Goal: Transaction & Acquisition: Purchase product/service

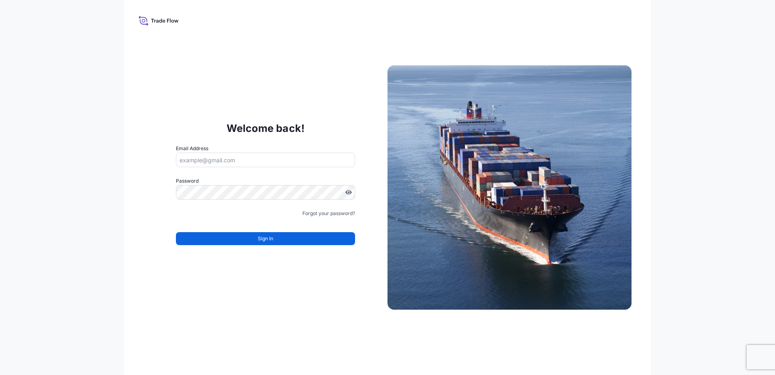
click at [254, 159] on input "Email Address" at bounding box center [265, 159] width 179 height 15
click at [257, 152] on input "Email Address" at bounding box center [265, 159] width 179 height 15
paste input "[EMAIL_ADDRESS][DOMAIN_NAME]"
type input "[EMAIL_ADDRESS][DOMAIN_NAME]"
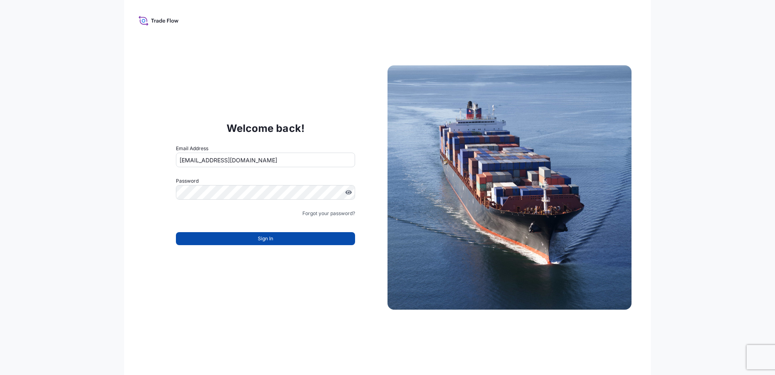
click at [247, 238] on button "Sign In" at bounding box center [265, 238] width 179 height 13
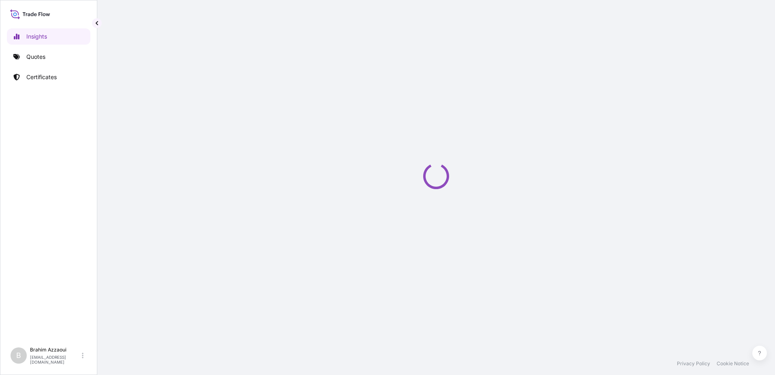
select select "2025"
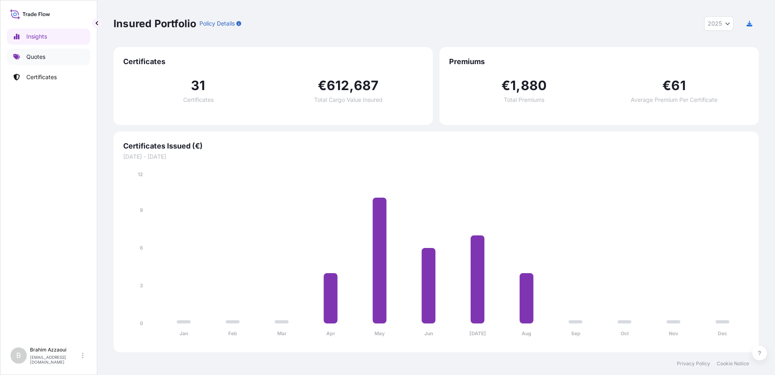
click at [43, 62] on link "Quotes" at bounding box center [49, 57] width 84 height 16
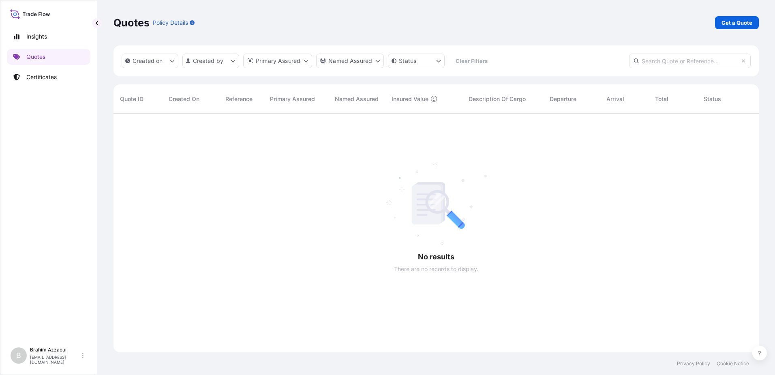
scroll to position [261, 639]
click at [740, 24] on p "Get a Quote" at bounding box center [737, 23] width 31 height 8
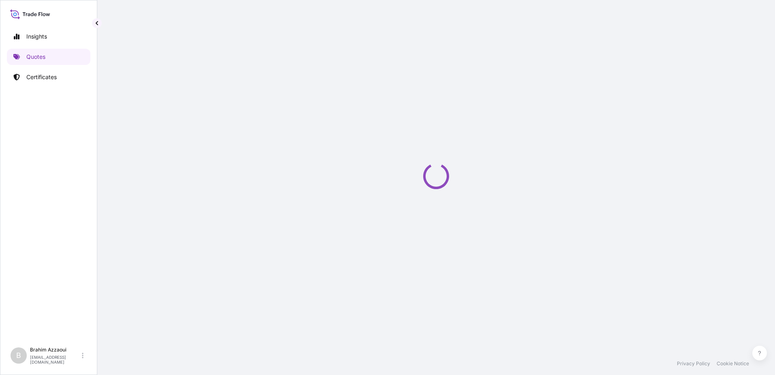
select select "Sea"
select select "21"
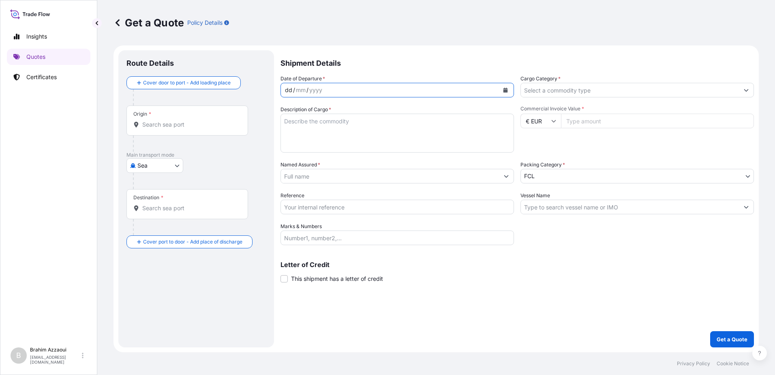
click at [341, 92] on div "dd / mm / yyyy" at bounding box center [390, 90] width 218 height 15
click at [662, 88] on input "Cargo Category *" at bounding box center [630, 90] width 218 height 15
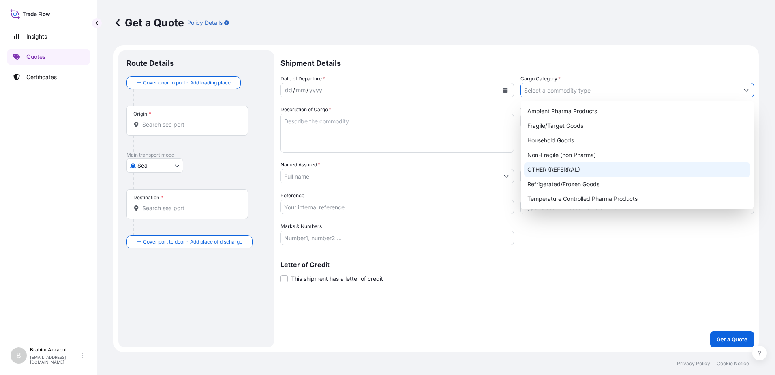
click at [548, 172] on div "OTHER (REFERRAL)" at bounding box center [637, 169] width 226 height 15
type input "OTHER (REFERRAL)"
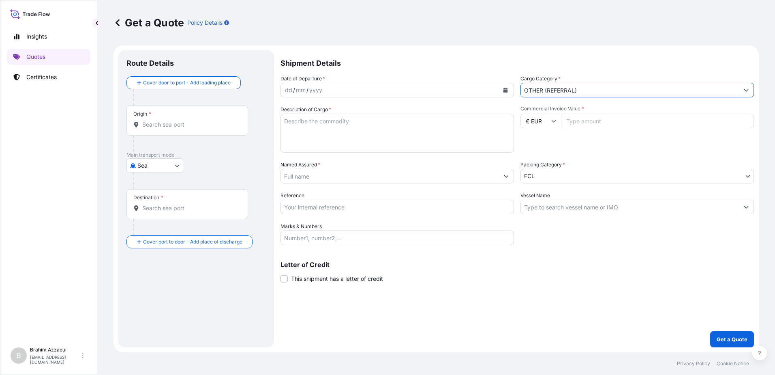
click at [553, 90] on input "OTHER (REFERRAL)" at bounding box center [630, 90] width 218 height 15
click at [747, 88] on icon "Show suggestions" at bounding box center [746, 90] width 5 height 5
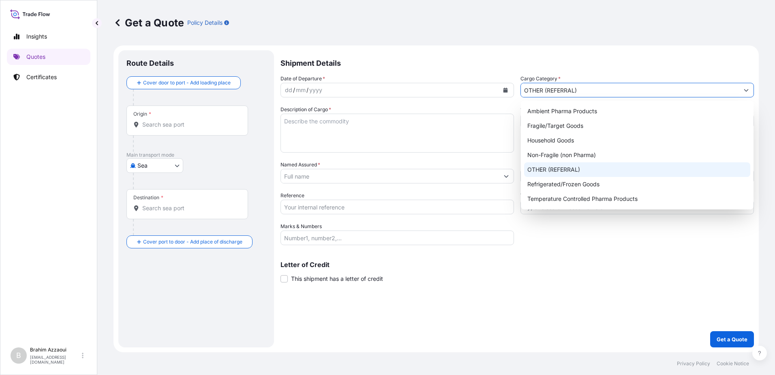
click at [572, 168] on div "OTHER (REFERRAL)" at bounding box center [637, 169] width 226 height 15
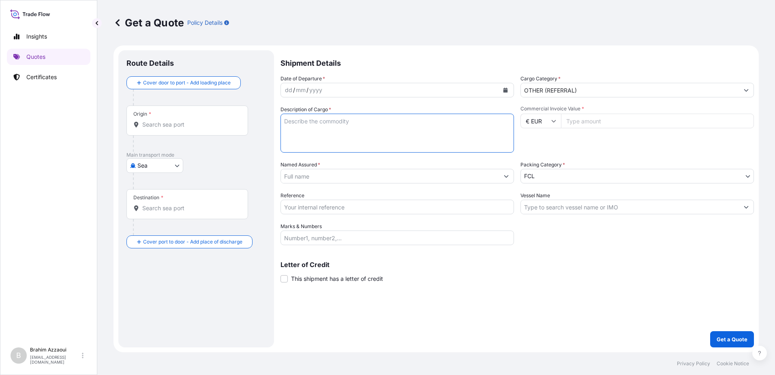
click at [370, 144] on textarea "Description of Cargo *" at bounding box center [397, 133] width 233 height 39
click at [175, 129] on div "Origin *" at bounding box center [187, 120] width 122 height 30
click at [175, 129] on input "Origin *" at bounding box center [190, 124] width 96 height 8
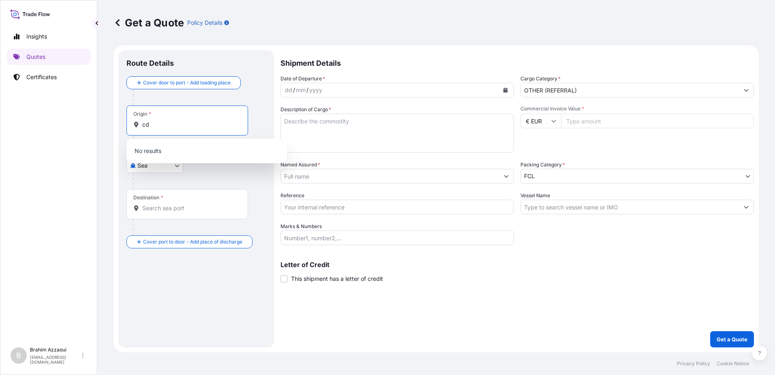
type input "cdg"
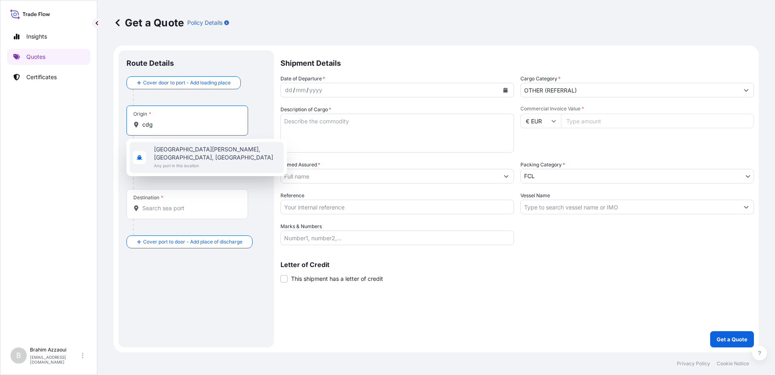
drag, startPoint x: 163, startPoint y: 127, endPoint x: 126, endPoint y: 123, distance: 37.1
click at [126, 123] on div "Route Details Cover door to port - Add loading place Place of loading Road / [G…" at bounding box center [196, 198] width 156 height 297
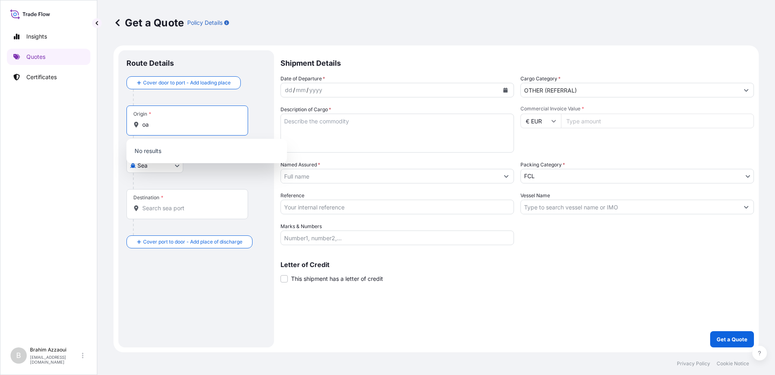
type input "o"
click at [177, 178] on div at bounding box center [199, 181] width 133 height 16
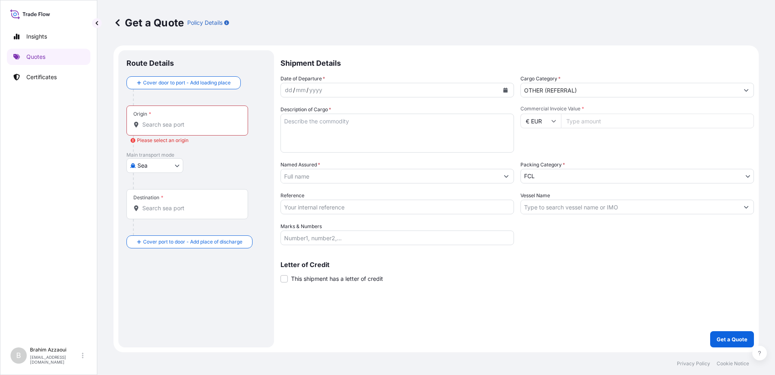
click at [161, 168] on body "0 options available. Insights Quotes Certificates B [PERSON_NAME] [PERSON_NAME]…" at bounding box center [387, 187] width 775 height 375
click at [153, 191] on div "Air" at bounding box center [155, 186] width 50 height 15
select select "Air"
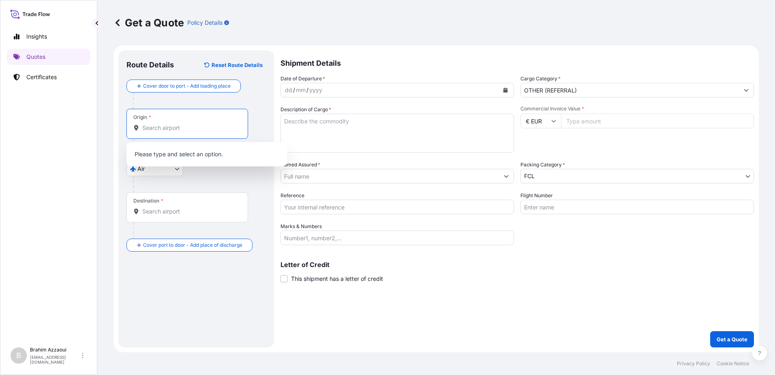
click at [156, 126] on input "Origin *" at bounding box center [190, 128] width 96 height 8
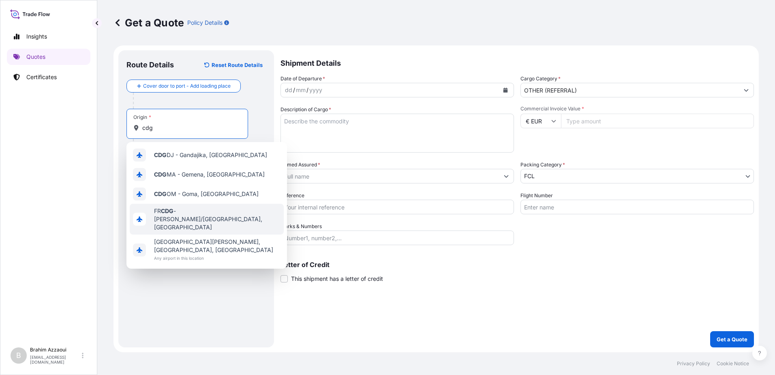
click at [189, 225] on span "FR CDG - [PERSON_NAME]-de-Gaulle Apt/[GEOGRAPHIC_DATA], [GEOGRAPHIC_DATA]" at bounding box center [217, 219] width 126 height 24
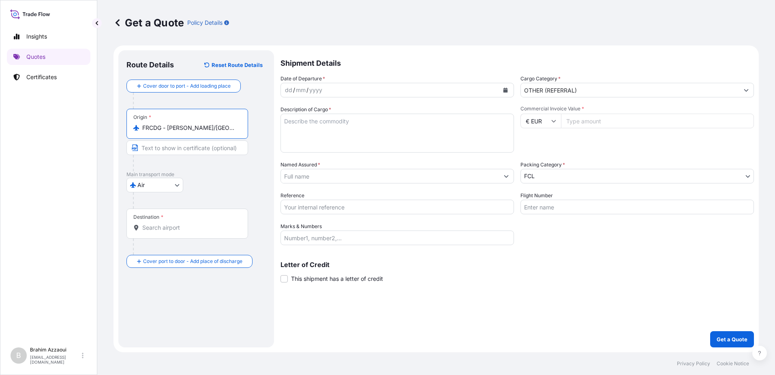
type input "FRCDG - [PERSON_NAME]/[GEOGRAPHIC_DATA], [GEOGRAPHIC_DATA]"
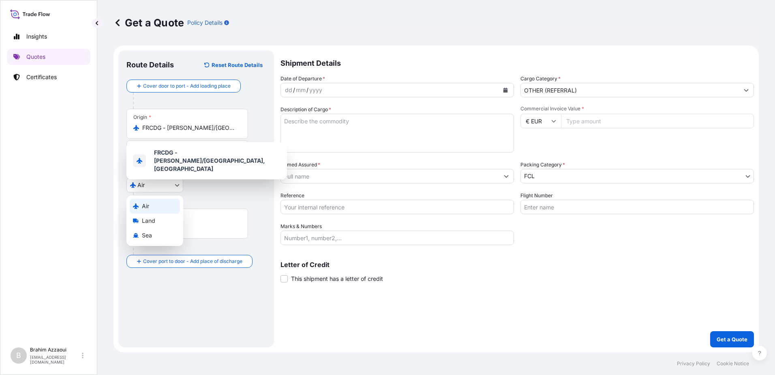
click at [158, 186] on body "1 option available. Insights Quotes Certificates B [PERSON_NAME] [PERSON_NAME][…" at bounding box center [387, 187] width 775 height 375
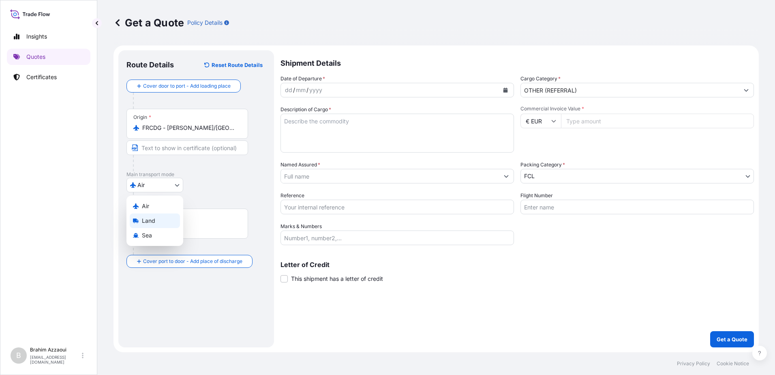
click at [154, 218] on span "Land" at bounding box center [148, 220] width 13 height 8
select select "Land"
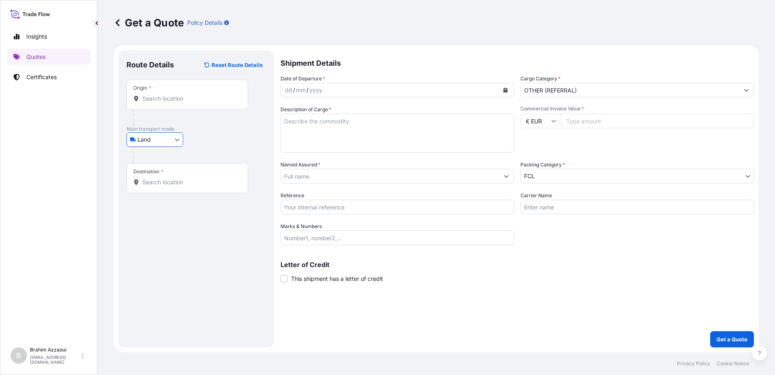
click at [147, 178] on div "Destination *" at bounding box center [187, 178] width 122 height 30
click at [147, 178] on input "Destination *" at bounding box center [190, 182] width 96 height 8
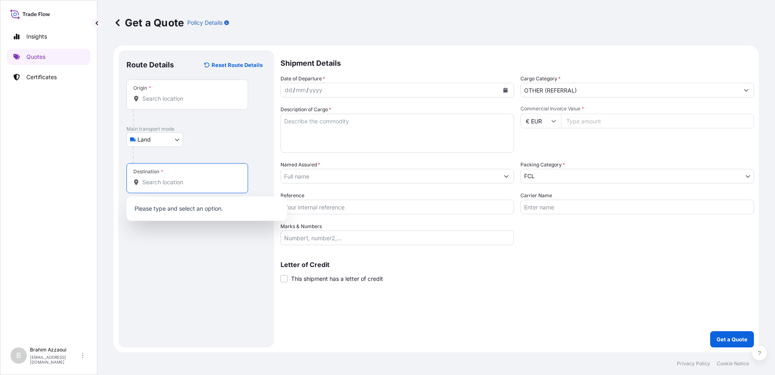
click at [152, 191] on div "Destination *" at bounding box center [187, 178] width 122 height 30
click at [152, 186] on input "Destination *" at bounding box center [190, 182] width 96 height 8
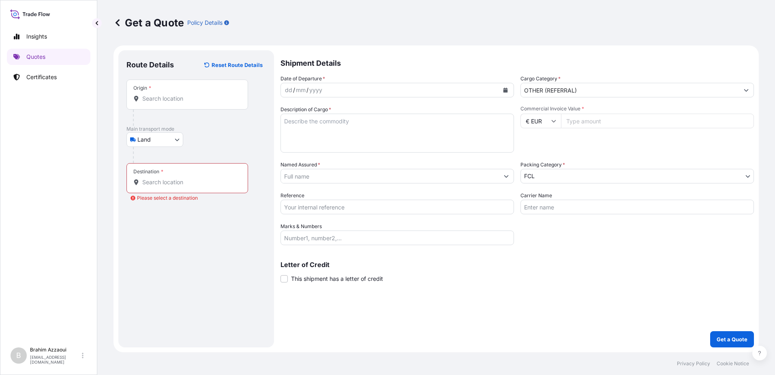
click at [154, 186] on div "Destination *" at bounding box center [187, 178] width 122 height 30
click at [154, 186] on input "Destination * Please select a destination" at bounding box center [190, 182] width 96 height 8
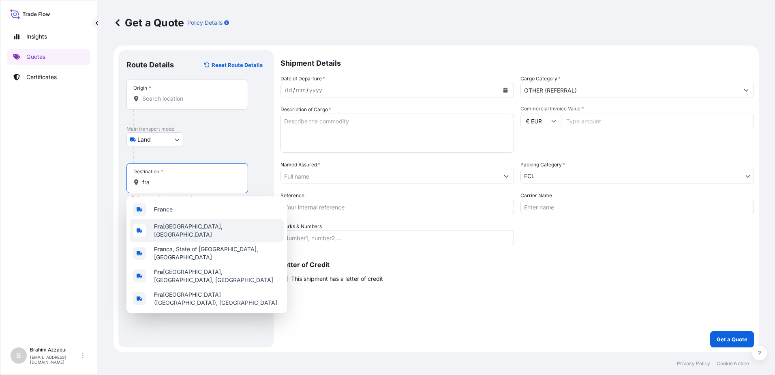
click at [167, 227] on span "Fra [GEOGRAPHIC_DATA], [GEOGRAPHIC_DATA]" at bounding box center [217, 230] width 126 height 16
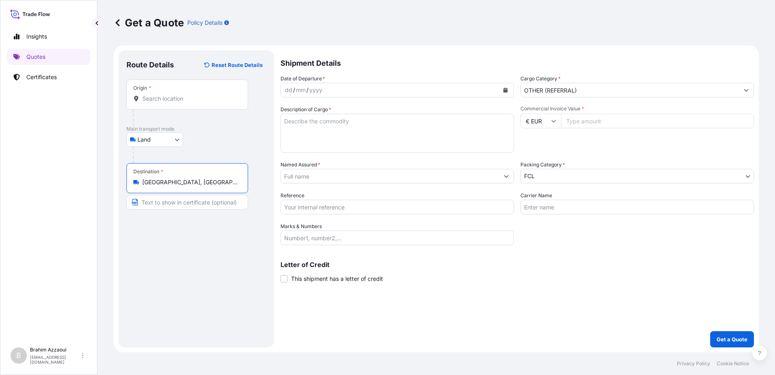
type input "[GEOGRAPHIC_DATA], [GEOGRAPHIC_DATA]"
click at [207, 204] on input "Text to appear on certificate" at bounding box center [187, 202] width 122 height 15
click at [160, 140] on body "5 options available. Insights Quotes Certificates B [PERSON_NAME] [PERSON_NAME]…" at bounding box center [387, 187] width 775 height 375
click at [154, 159] on div "Air" at bounding box center [155, 160] width 50 height 15
select select "Air"
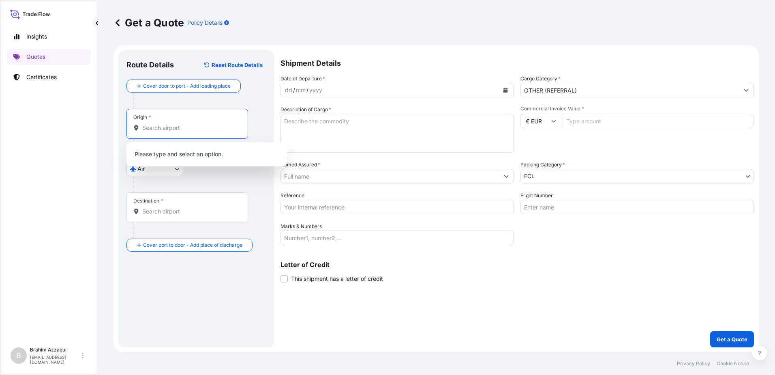
click at [156, 124] on input "Origin *" at bounding box center [190, 128] width 96 height 8
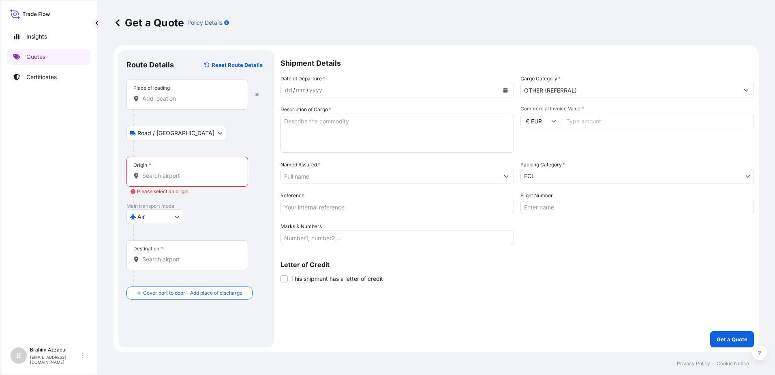
click at [166, 104] on div "Place of loading" at bounding box center [187, 94] width 122 height 30
click at [166, 103] on input "Place of loading" at bounding box center [190, 98] width 96 height 8
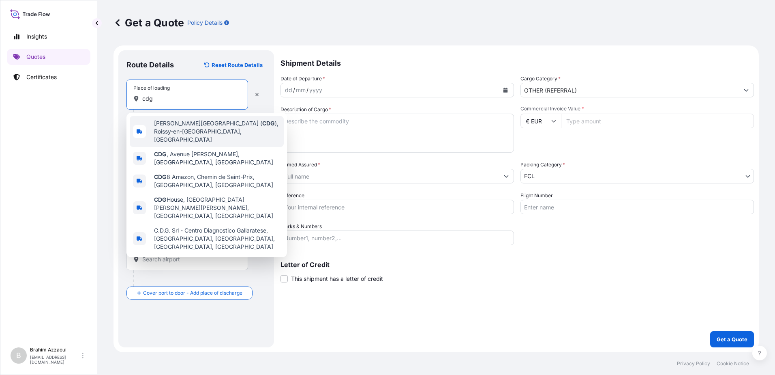
click at [166, 129] on span "[PERSON_NAME][GEOGRAPHIC_DATA] ( CDG ), [GEOGRAPHIC_DATA], [GEOGRAPHIC_DATA]" at bounding box center [217, 131] width 126 height 24
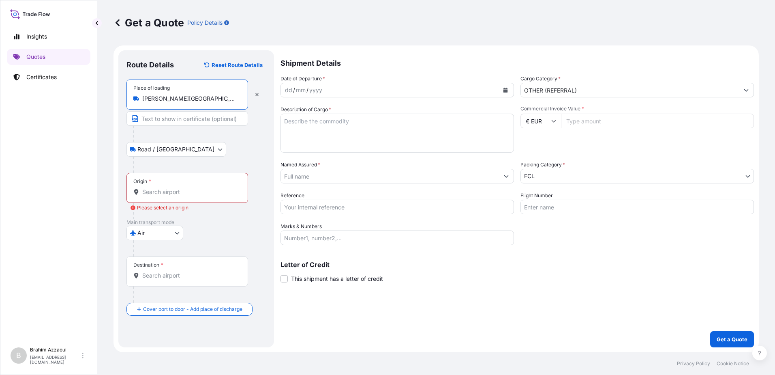
type input "[PERSON_NAME][GEOGRAPHIC_DATA] (CDG), [GEOGRAPHIC_DATA], [GEOGRAPHIC_DATA]"
click at [158, 178] on div "Origin *" at bounding box center [187, 188] width 122 height 30
click at [158, 188] on input "Origin * Please select an origin" at bounding box center [190, 192] width 96 height 8
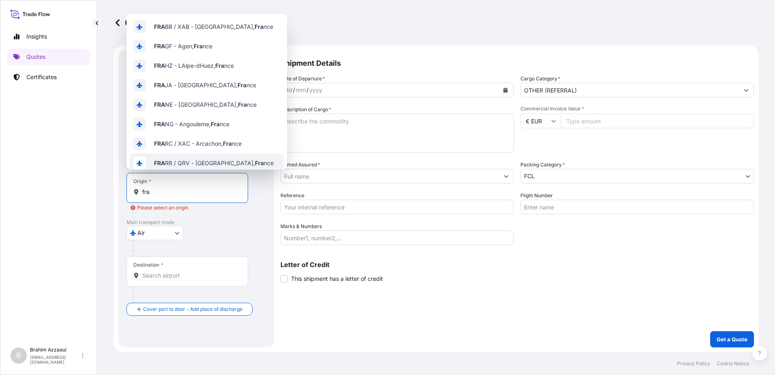
click at [208, 210] on div at bounding box center [190, 211] width 115 height 16
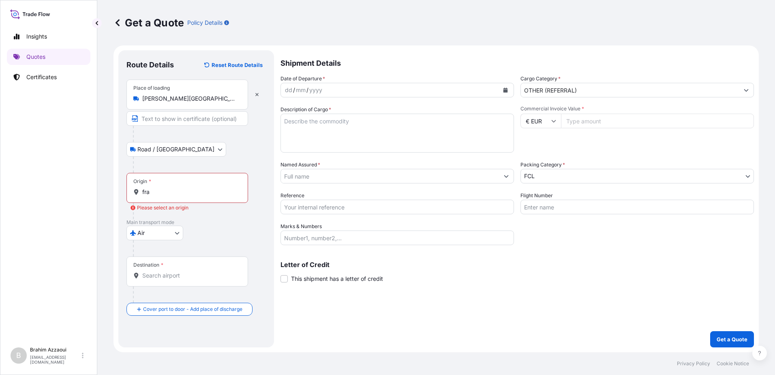
drag, startPoint x: 124, startPoint y: 185, endPoint x: 239, endPoint y: 154, distance: 119.4
click at [239, 154] on div "Road / [GEOGRAPHIC_DATA] / Inland" at bounding box center [195, 149] width 139 height 15
click at [162, 193] on input "fra" at bounding box center [190, 192] width 96 height 8
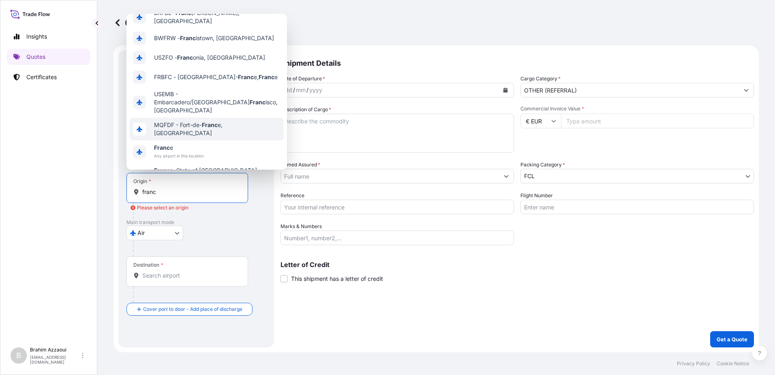
scroll to position [55, 0]
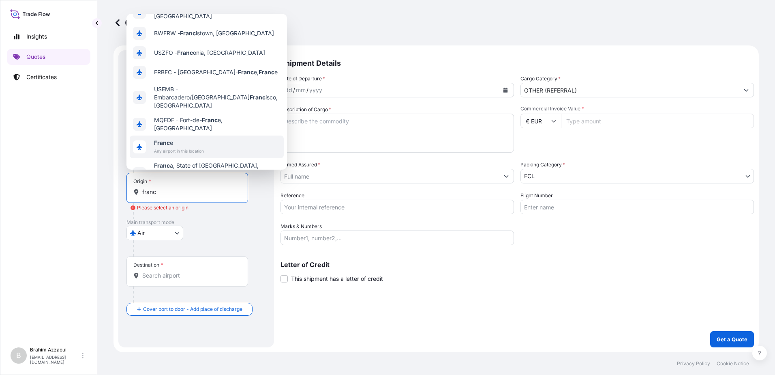
drag, startPoint x: 92, startPoint y: 154, endPoint x: 102, endPoint y: 155, distance: 9.8
click at [92, 154] on div "Insights Quotes Certificates B [PERSON_NAME] [PERSON_NAME][EMAIL_ADDRESS][DOMAI…" at bounding box center [48, 187] width 97 height 375
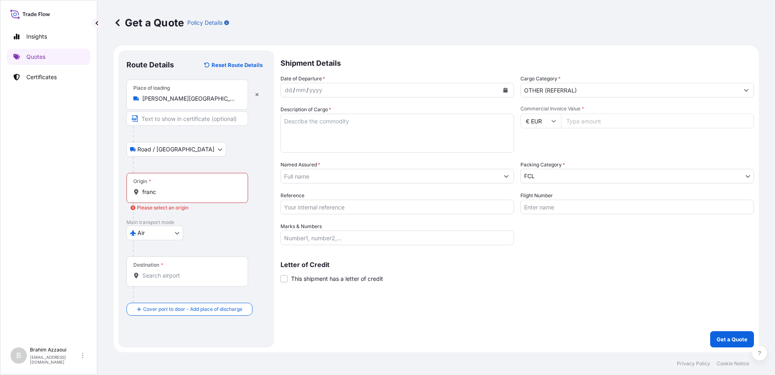
click at [160, 147] on body "10 options available. 0 options available. 10 options available. 8 options avai…" at bounding box center [387, 187] width 775 height 375
click at [158, 171] on span "Road / [GEOGRAPHIC_DATA]" at bounding box center [180, 170] width 77 height 8
click at [161, 187] on div "Origin * franc" at bounding box center [187, 188] width 122 height 30
click at [161, 188] on input "franc" at bounding box center [190, 192] width 96 height 8
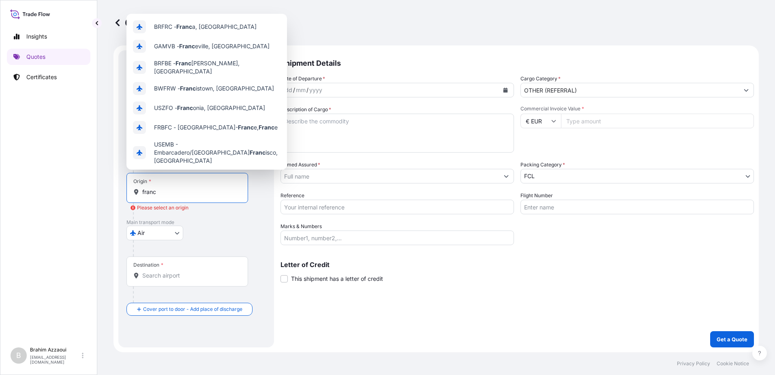
drag, startPoint x: 163, startPoint y: 193, endPoint x: 139, endPoint y: 193, distance: 23.5
click at [139, 193] on div "franc" at bounding box center [187, 192] width 108 height 8
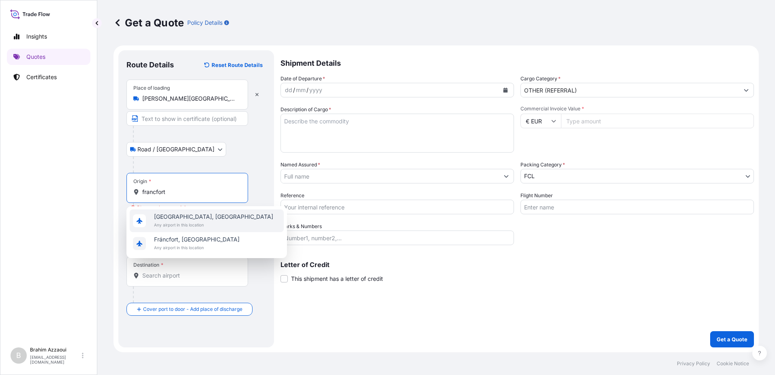
click at [171, 217] on span "Frankfurt am Main, Germany" at bounding box center [213, 216] width 119 height 8
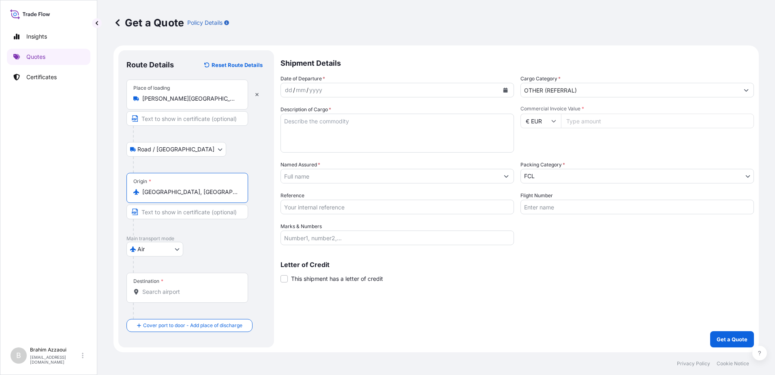
type input "Frankfurt am Main, Germany"
click at [152, 285] on div "Destination *" at bounding box center [187, 287] width 122 height 30
click at [152, 287] on input "Destination *" at bounding box center [190, 291] width 96 height 8
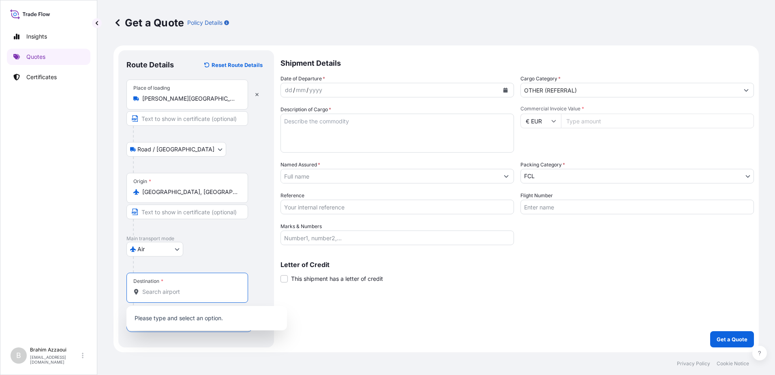
click at [164, 296] on div "Destination *" at bounding box center [187, 287] width 122 height 30
click at [164, 296] on input "Destination *" at bounding box center [190, 291] width 96 height 8
click at [174, 349] on form "Route Details Reset Route Details Place of loading Paris Charles de Gaulle Airp…" at bounding box center [436, 198] width 645 height 306
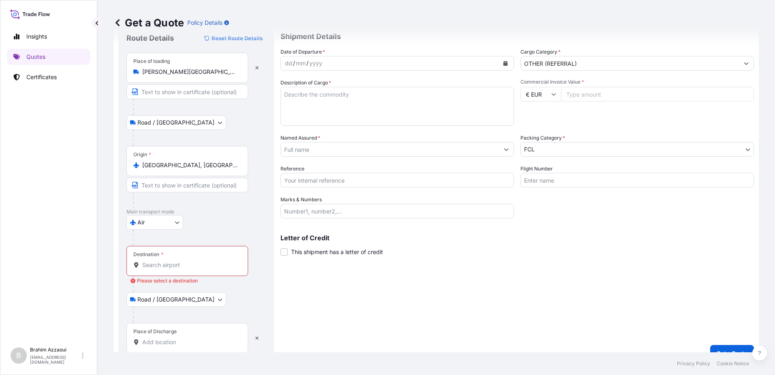
scroll to position [41, 0]
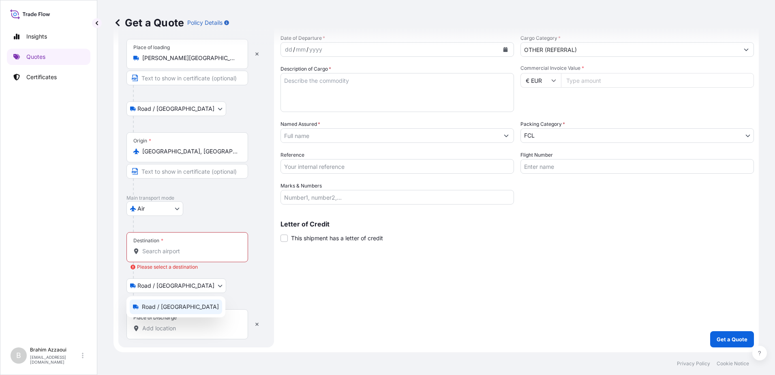
click at [155, 280] on body "0 options available. 0 options available. Insights Quotes Certificates B Brahim…" at bounding box center [387, 187] width 775 height 375
click at [159, 304] on span "Road / Inland" at bounding box center [180, 306] width 77 height 8
click at [167, 291] on body "0 options available. Insights Quotes Certificates B Brahim Azzaoui brahim.azzao…" at bounding box center [387, 187] width 775 height 375
click at [259, 327] on button "button" at bounding box center [257, 323] width 18 height 13
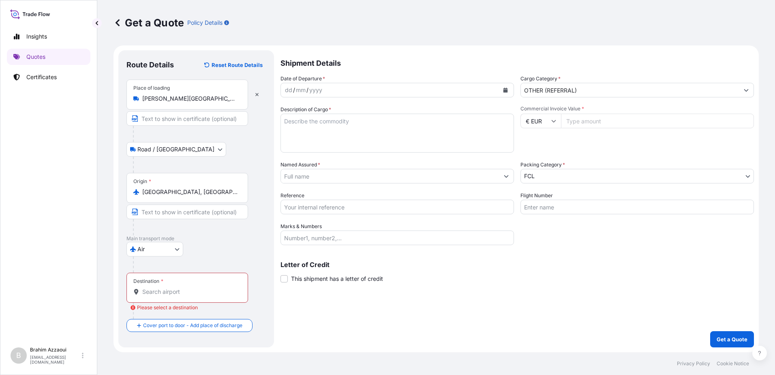
drag, startPoint x: 157, startPoint y: 283, endPoint x: 158, endPoint y: 290, distance: 6.9
click at [158, 289] on div "Destination *" at bounding box center [187, 287] width 122 height 30
click at [159, 291] on input "Destination * Please select a destination" at bounding box center [190, 291] width 96 height 8
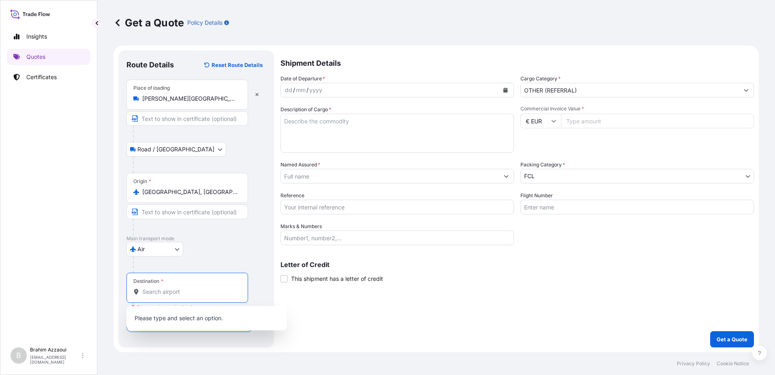
click at [322, 91] on div "yyyy" at bounding box center [315, 90] width 15 height 10
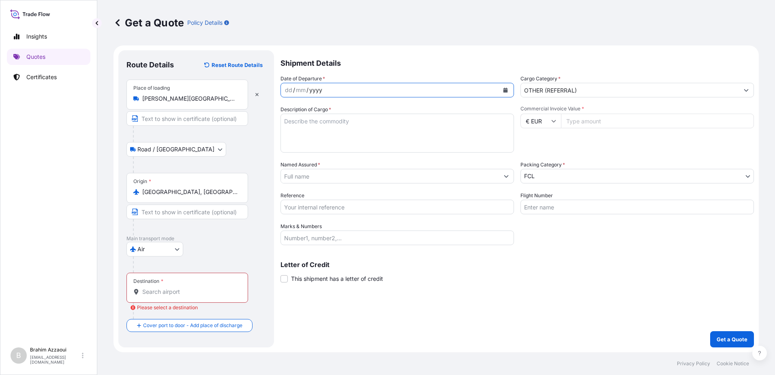
click at [297, 88] on div "mm" at bounding box center [300, 90] width 11 height 10
click at [435, 87] on div "dd / mm / yyyy" at bounding box center [390, 90] width 218 height 15
click at [161, 284] on div "Destination *" at bounding box center [187, 287] width 122 height 30
click at [161, 287] on input "Destination * Please select a destination" at bounding box center [190, 291] width 96 height 8
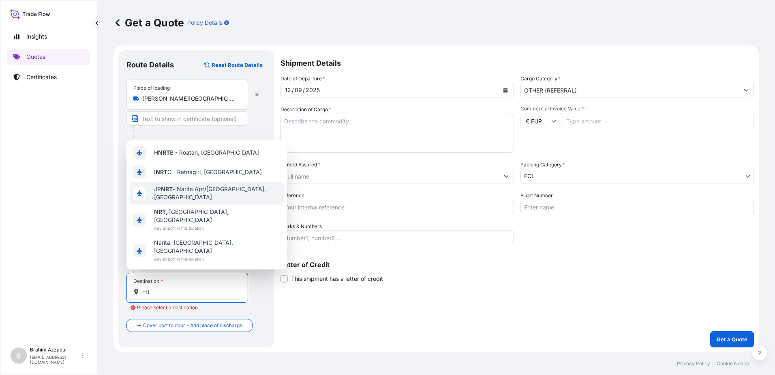
click at [199, 201] on span "JP NRT - Narita Apt/Tokyo, Japan" at bounding box center [217, 193] width 126 height 16
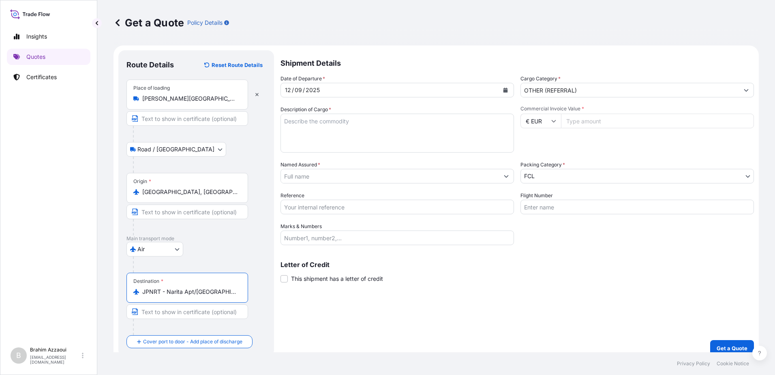
scroll to position [9, 0]
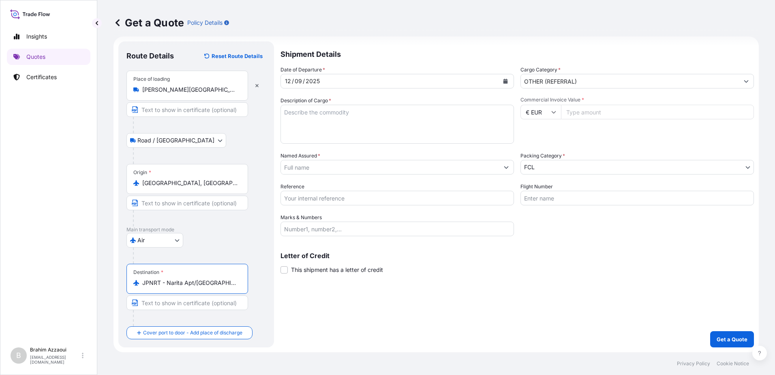
click at [156, 286] on input "JPNRT - Narita Apt/Tokyo, Japan" at bounding box center [190, 282] width 96 height 8
drag, startPoint x: 231, startPoint y: 282, endPoint x: 131, endPoint y: 285, distance: 99.8
click at [131, 285] on div "Destination * JPNRT - Narita Apt/Tokyo, Japan" at bounding box center [187, 278] width 122 height 30
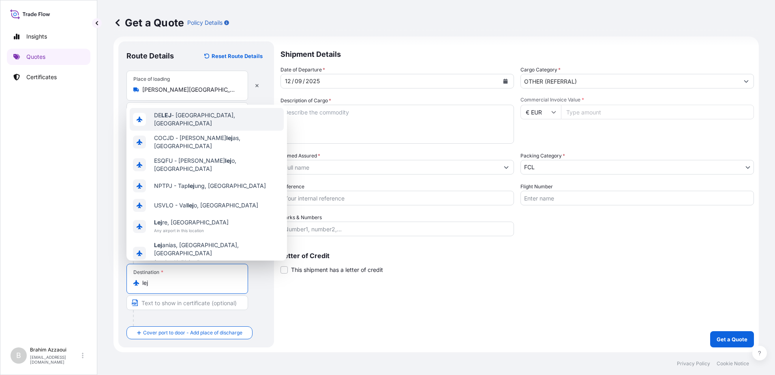
click at [191, 126] on span "DE LEJ - Leipzig, Germany" at bounding box center [217, 119] width 126 height 16
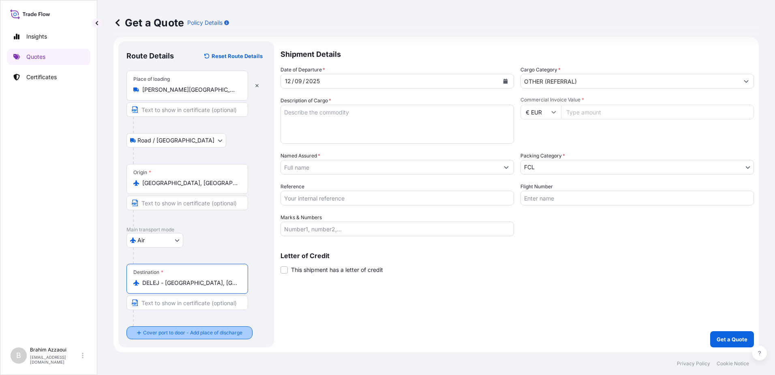
type input "DELEJ - Leipzig, Germany"
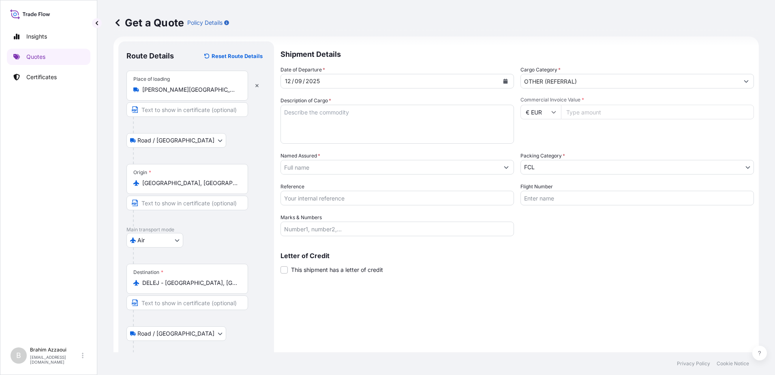
click at [156, 331] on body "1 option available. 0 options available. 7 options available. Insights Quotes C…" at bounding box center [387, 187] width 775 height 375
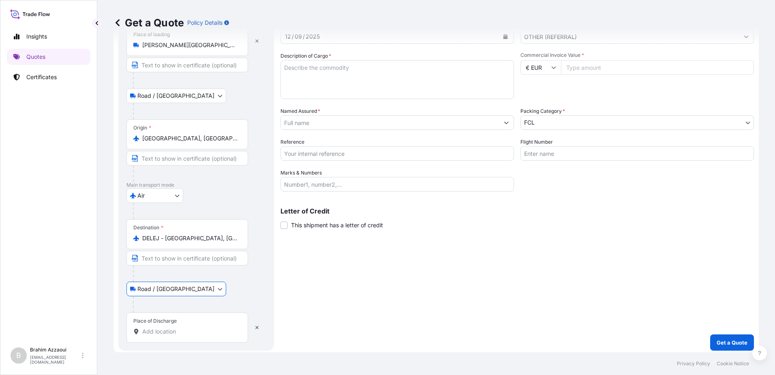
scroll to position [57, 0]
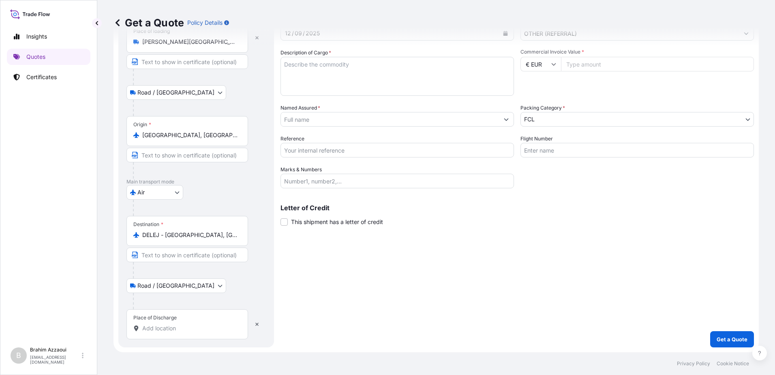
click at [157, 307] on div at bounding box center [199, 301] width 133 height 16
click at [163, 282] on body "Insights Quotes Certificates B Brahim Azzaoui brahim.azzaoui@fr.yusen-logistics…" at bounding box center [387, 187] width 775 height 375
click at [172, 194] on body "Insights Quotes Certificates B Brahim Azzaoui brahim.azzaoui@fr.yusen-logistics…" at bounding box center [387, 187] width 775 height 375
click at [150, 213] on div "Air" at bounding box center [155, 213] width 50 height 15
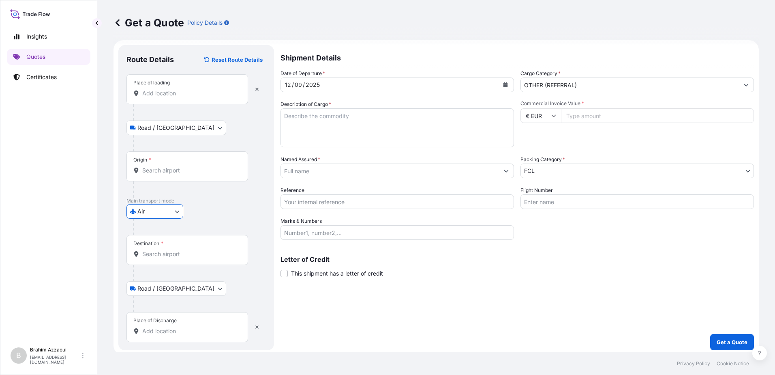
scroll to position [8, 0]
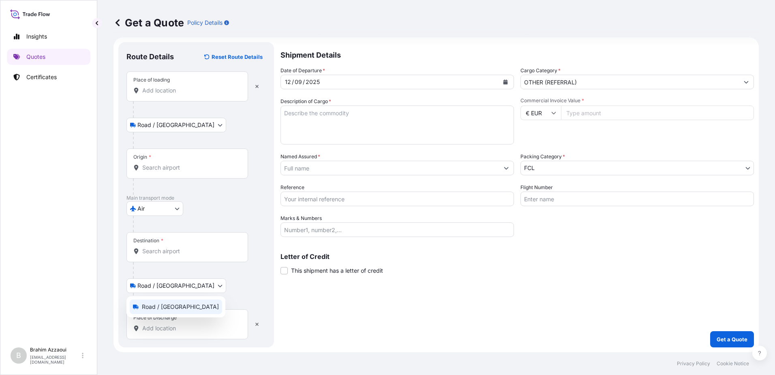
click at [163, 285] on body "Insights Quotes Certificates B Brahim Azzaoui brahim.azzaoui@fr.yusen-logistics…" at bounding box center [387, 187] width 775 height 375
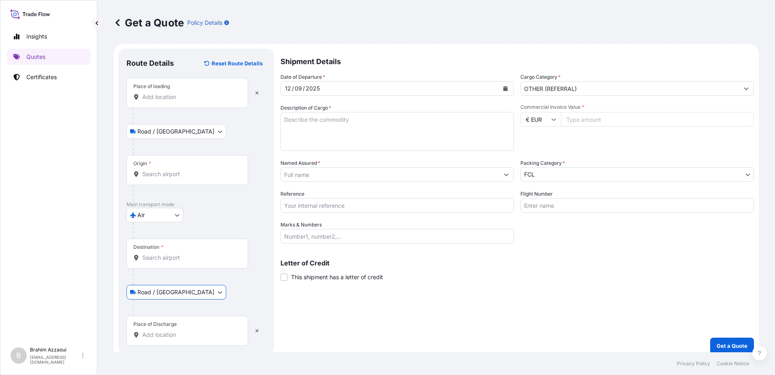
scroll to position [0, 0]
click at [214, 110] on div at bounding box center [199, 117] width 133 height 16
click at [193, 103] on div "Place of loading" at bounding box center [187, 94] width 122 height 30
click at [193, 103] on input "Place of loading" at bounding box center [190, 98] width 96 height 8
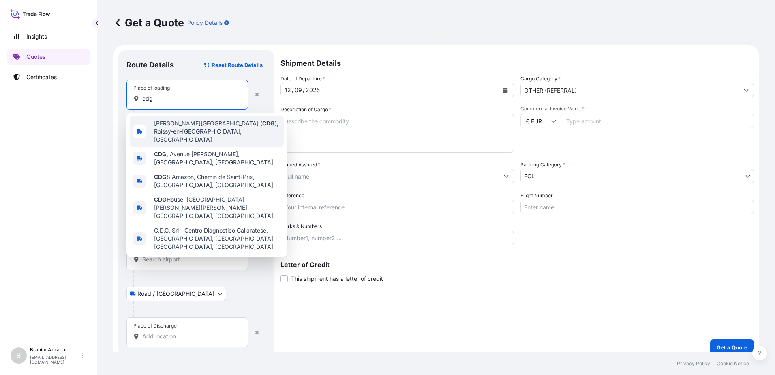
click at [164, 129] on span "Paris Charles de Gaulle Airport ( CDG ), Roissy-en-France, France" at bounding box center [217, 131] width 126 height 24
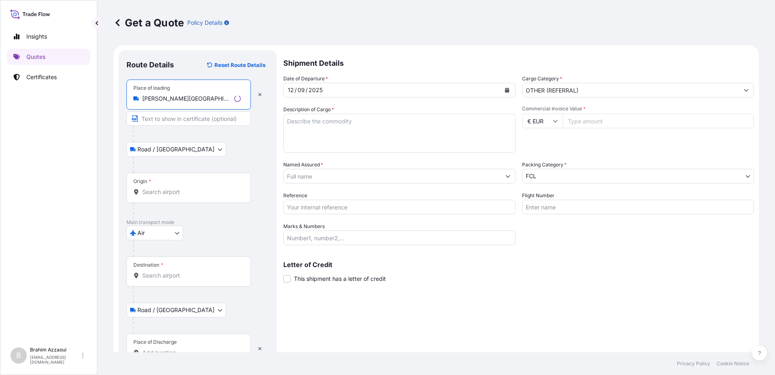
type input "Paris Charles de Gaulle Airport (CDG), Roissy-en-France, France"
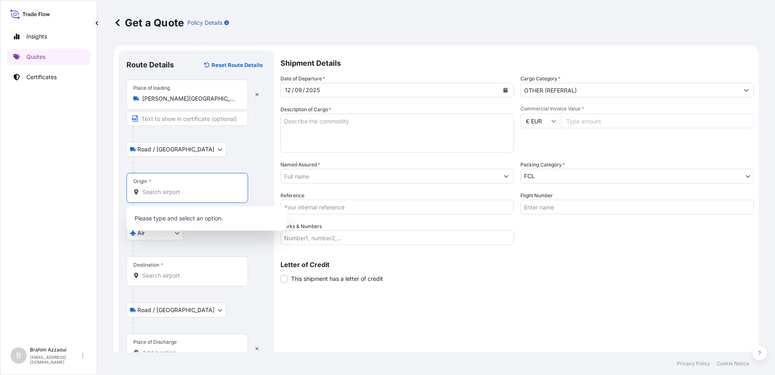
click at [168, 192] on input "Origin *" at bounding box center [190, 192] width 96 height 8
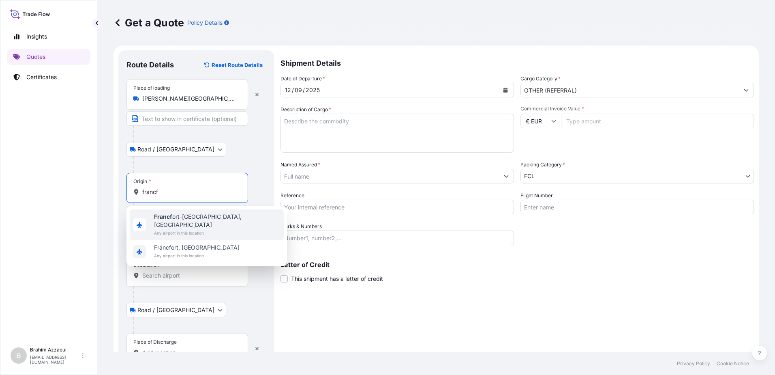
click at [174, 215] on span "Francf ort-sur-le-Main, Germany" at bounding box center [217, 220] width 126 height 16
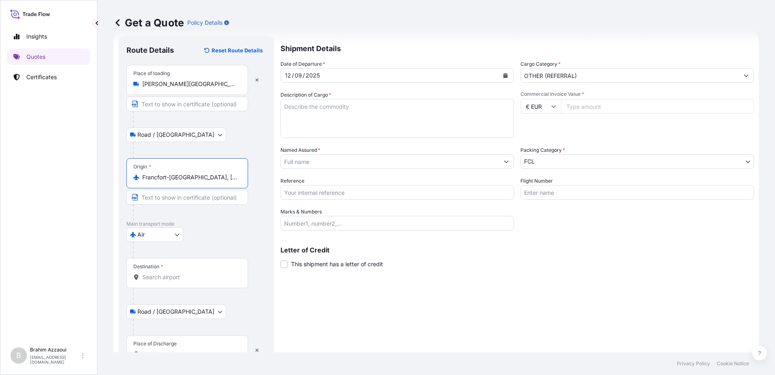
scroll to position [41, 0]
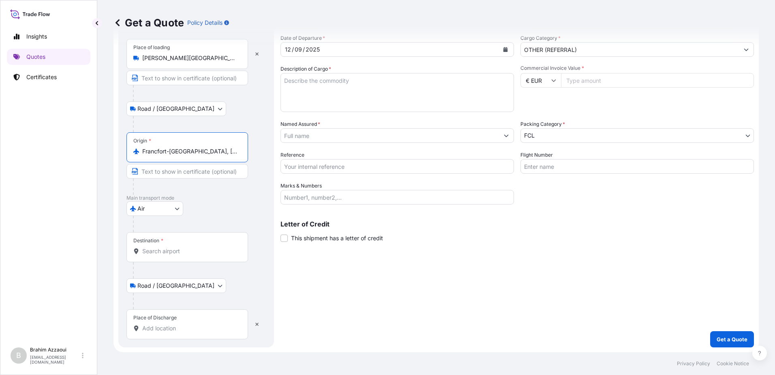
type input "Francfort-sur-le-Main, Germany"
click at [168, 172] on input "Text to appear on certificate" at bounding box center [187, 171] width 122 height 15
click at [165, 257] on div "Destination *" at bounding box center [187, 247] width 122 height 30
click at [165, 255] on input "Destination *" at bounding box center [190, 251] width 96 height 8
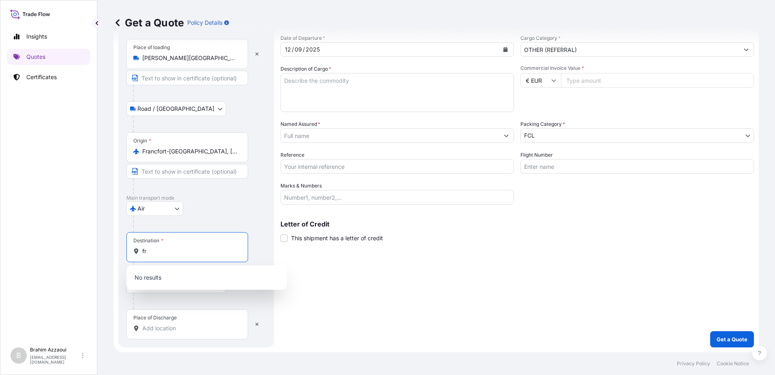
type input "f"
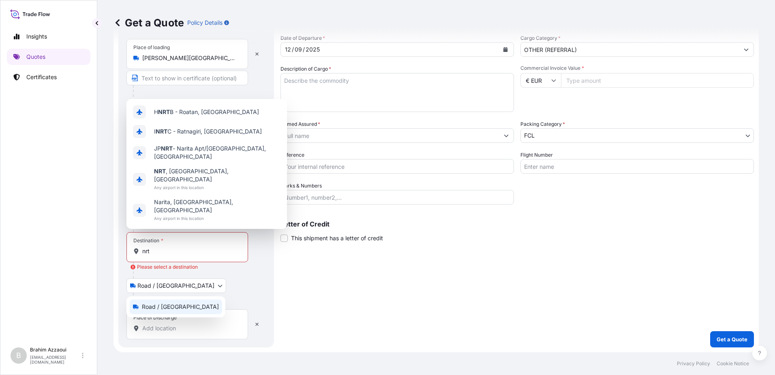
click at [162, 290] on body "0 options available. 5 options available. Insights Quotes Certificates B Brahim…" at bounding box center [387, 187] width 775 height 375
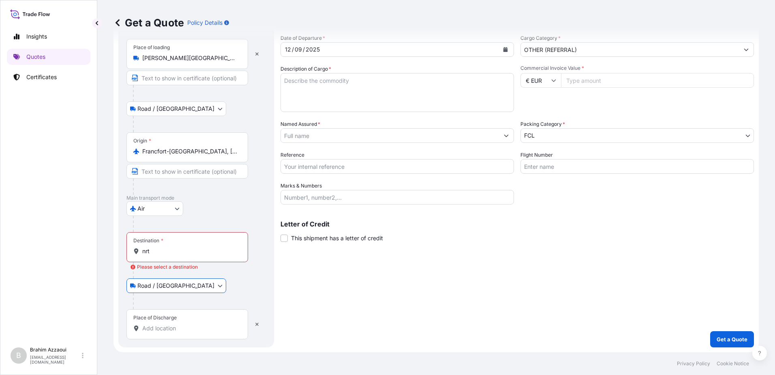
click at [207, 152] on input "Francfort-sur-le-Main, Germany" at bounding box center [190, 151] width 96 height 8
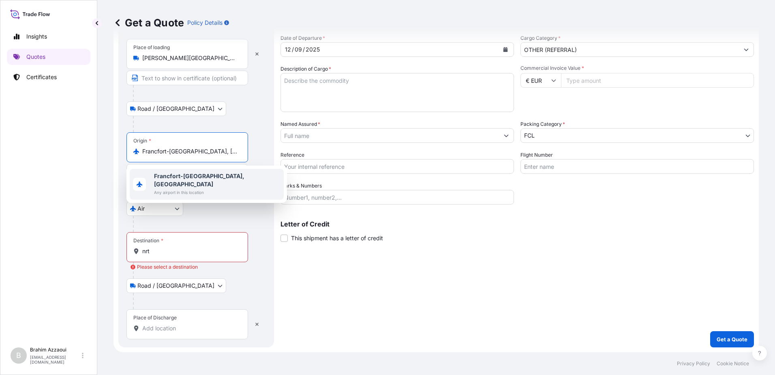
click at [557, 326] on div "Shipment Details Date of Departure * 12 / 09 / 2025 Cargo Category * OTHER (REF…" at bounding box center [517, 178] width 473 height 337
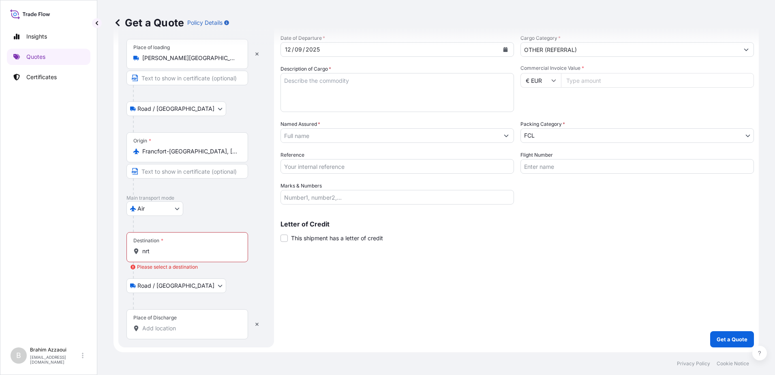
click at [160, 245] on div "Destination * nrt" at bounding box center [187, 247] width 122 height 30
click at [160, 247] on input "nrt" at bounding box center [190, 251] width 96 height 8
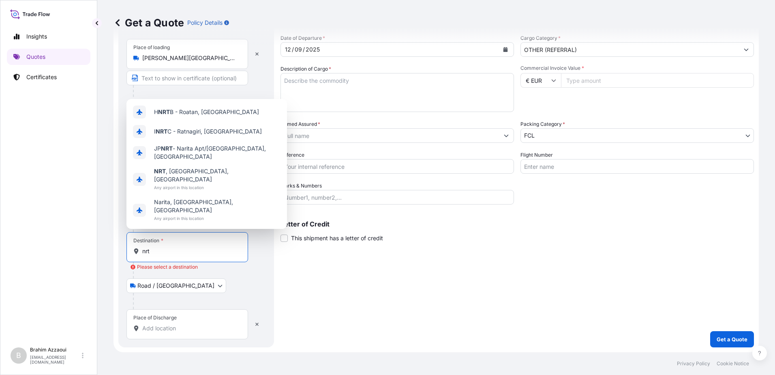
drag, startPoint x: 163, startPoint y: 248, endPoint x: 124, endPoint y: 252, distance: 38.8
click at [124, 252] on div "Route Details Reset Route Details Place of loading Paris Charles de Gaulle Airp…" at bounding box center [196, 178] width 156 height 337
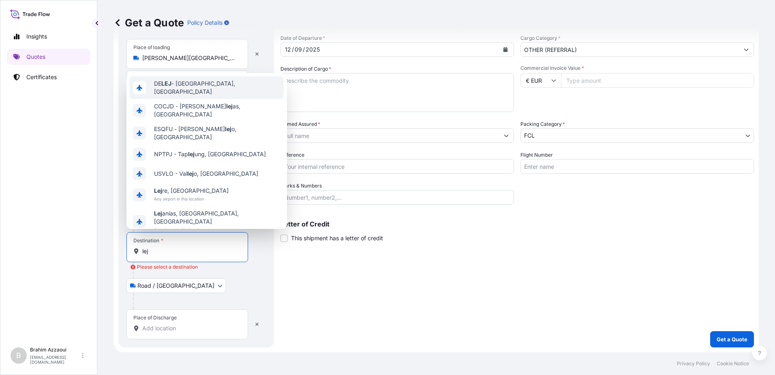
click at [171, 97] on div "DE LEJ - Leipzig, Germany" at bounding box center [207, 87] width 154 height 23
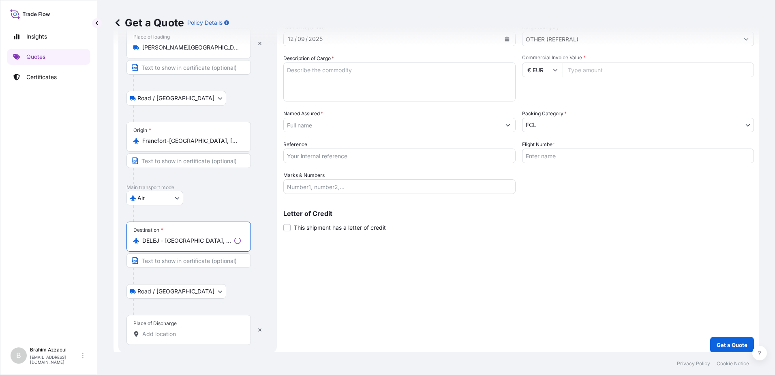
scroll to position [57, 0]
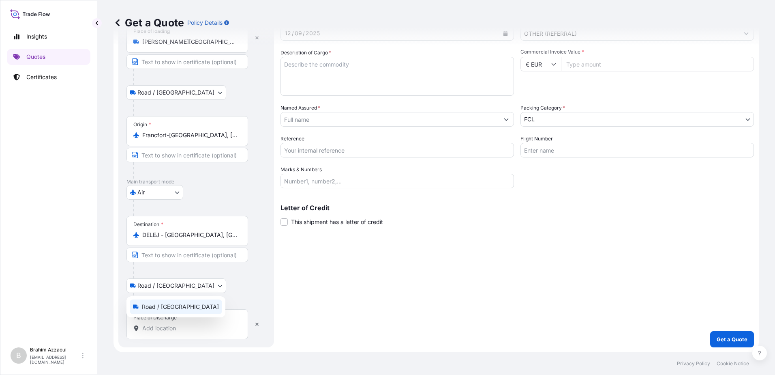
click at [176, 285] on body "5 options available. 0 options available. 10 options available. 0 options avail…" at bounding box center [387, 187] width 775 height 375
click at [168, 285] on body "0 options available. 10 options available. 0 options available. 7 options avail…" at bounding box center [387, 187] width 775 height 375
click at [167, 304] on span "Road / Inland" at bounding box center [180, 306] width 77 height 8
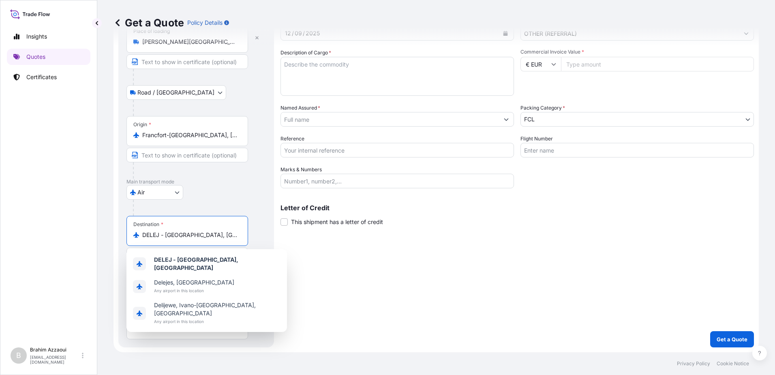
click at [188, 236] on input "DELEJ - Leipzig, Germany" at bounding box center [190, 235] width 96 height 8
click at [172, 226] on div "Destination * DELEJ - Leipzig, Germany" at bounding box center [187, 231] width 122 height 30
click at [172, 231] on input "DELEJ - Leipzig, Germany" at bounding box center [190, 235] width 96 height 8
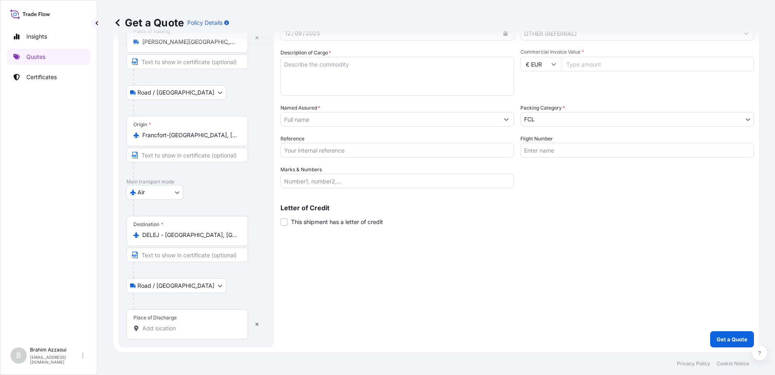
drag, startPoint x: 239, startPoint y: 238, endPoint x: 136, endPoint y: 236, distance: 103.0
click at [136, 236] on div "DELEJ - Leipzig, Germany" at bounding box center [187, 235] width 108 height 8
click at [180, 289] on body "Insights Quotes Certificates B Brahim Azzaoui brahim.azzaoui@fr.yusen-logistics…" at bounding box center [387, 187] width 775 height 375
click at [166, 190] on body "Insights Quotes Certificates B Brahim Azzaoui brahim.azzaoui@fr.yusen-logistics…" at bounding box center [387, 187] width 775 height 375
click at [193, 233] on input "DELEJ - Leipzig, Germany" at bounding box center [190, 235] width 96 height 8
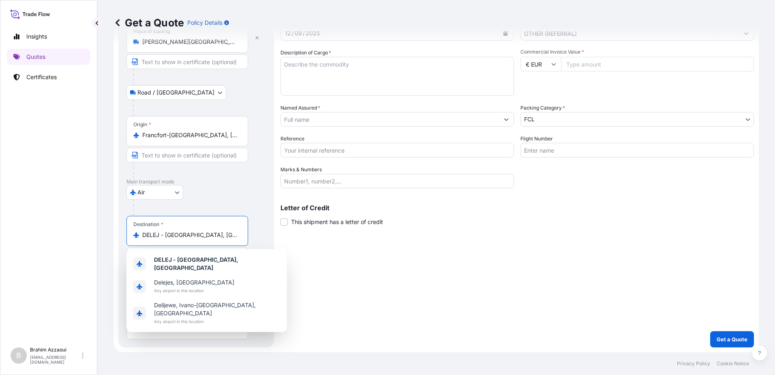
drag, startPoint x: 219, startPoint y: 238, endPoint x: 113, endPoint y: 227, distance: 106.8
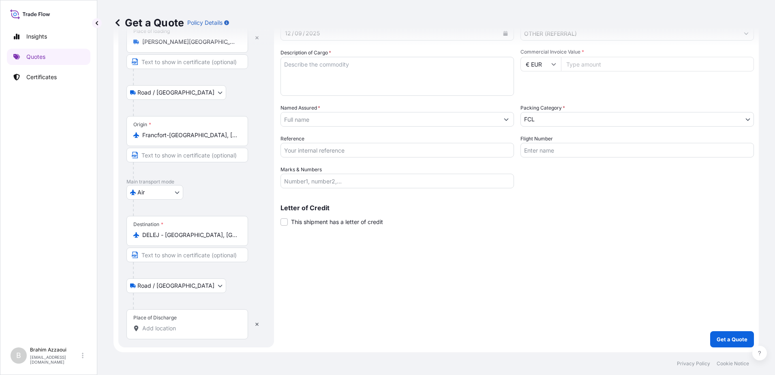
drag, startPoint x: 113, startPoint y: 227, endPoint x: 212, endPoint y: 239, distance: 99.2
click at [200, 238] on input "DELEJ - Leipzig, Germany" at bounding box center [190, 235] width 96 height 8
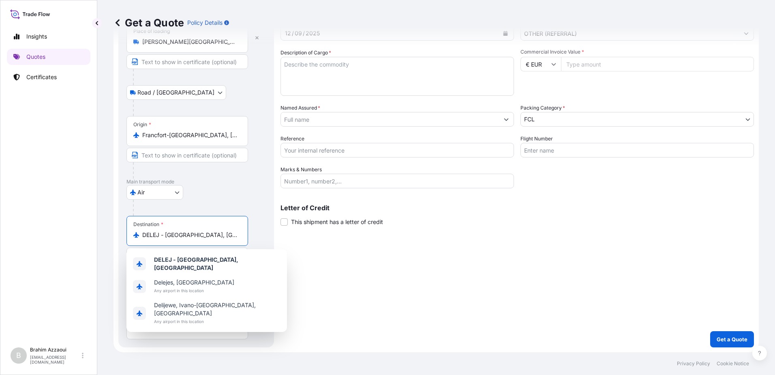
click at [214, 237] on input "DELEJ - Leipzig, Germany" at bounding box center [190, 235] width 96 height 8
type input "D"
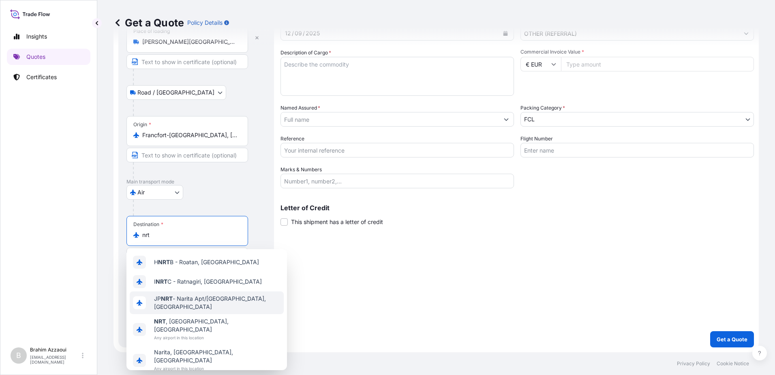
type input "DELEJ - Leipzig, Germany"
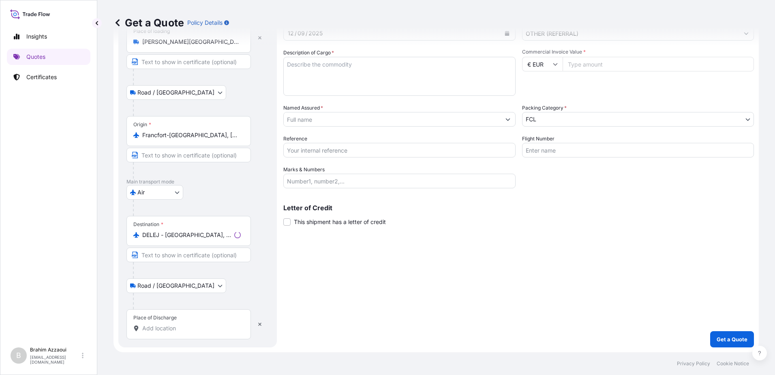
click at [476, 323] on div "Shipment Details Date of Departure * 12 / 09 / 2025 Cargo Category * OTHER (REF…" at bounding box center [518, 170] width 471 height 353
click at [253, 324] on button "button" at bounding box center [257, 323] width 18 height 13
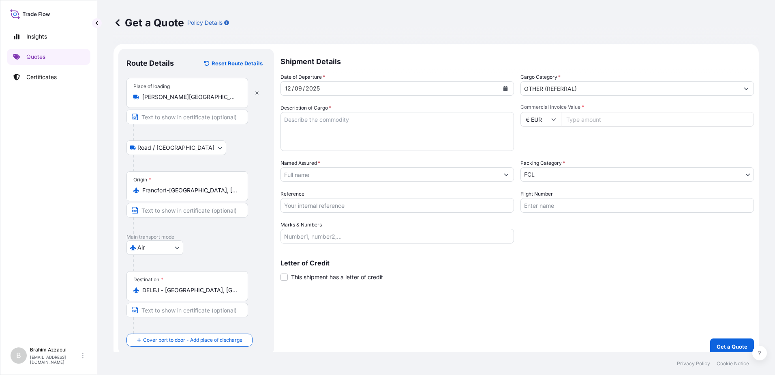
scroll to position [0, 0]
click at [337, 118] on textarea "Description of Cargo *" at bounding box center [397, 133] width 233 height 39
click at [368, 239] on input "Marks & Numbers" at bounding box center [397, 237] width 233 height 15
click at [311, 124] on textarea "Description of Cargo *" at bounding box center [397, 133] width 233 height 39
paste textarea "Photomultiplier tube Customs Tariff No: 8540208091"
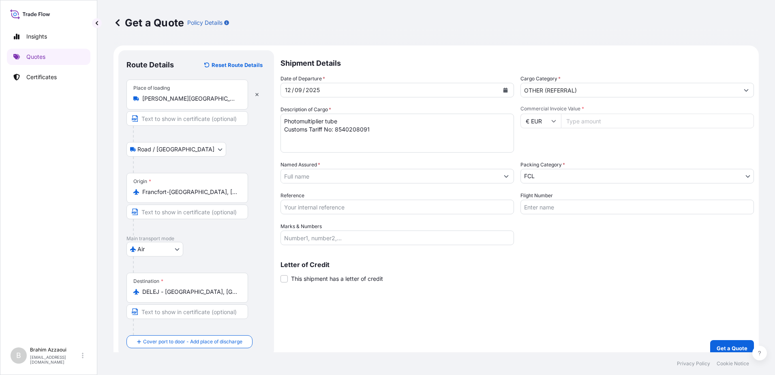
click at [315, 144] on textarea "Photomultiplier tube Customs Tariff No: 8540208091" at bounding box center [397, 133] width 233 height 39
paste textarea "MICROFOCUS X-RAY SOURCE Customs Tariff No: 9022190000"
click at [379, 146] on textarea "Photomultiplier tube Customs Tariff No: 8540208091 MICROFOCUS X-RAY SOURCE Cust…" at bounding box center [397, 133] width 233 height 39
paste textarea "ELECTRON MULTIPLIER Customs Tariff No: 8540990090"
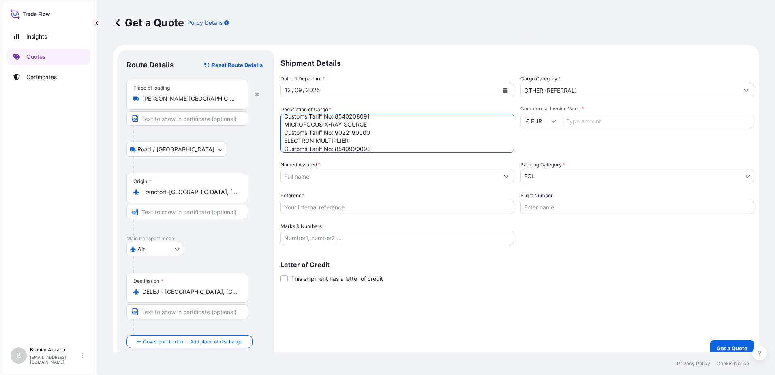
click at [285, 142] on textarea "Photomultiplier tube Customs Tariff No: 8540208091 MICROFOCUS X-RAY SOURCE Cust…" at bounding box center [397, 133] width 233 height 39
click at [285, 136] on textarea "Photomultiplier tube Customs Tariff No: 8540208091 MICROFOCUS X-RAY SOURCE Cust…" at bounding box center [397, 133] width 233 height 39
click at [284, 121] on textarea "Photomultiplier tube Customs Tariff No: 8540208091 MICROFOCUS X-RAY SOURCE Cust…" at bounding box center [397, 133] width 233 height 39
type textarea "Photomultiplier tube Customs Tariff No: 8540208091 MICROFOCUS X-RAY SOURCE Cust…"
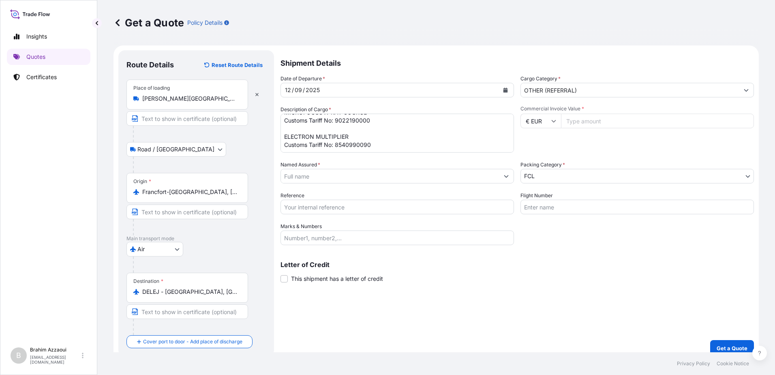
click at [586, 120] on input "Commercial Invoice Value *" at bounding box center [657, 121] width 193 height 15
click at [319, 175] on input "Named Assured *" at bounding box center [390, 176] width 218 height 15
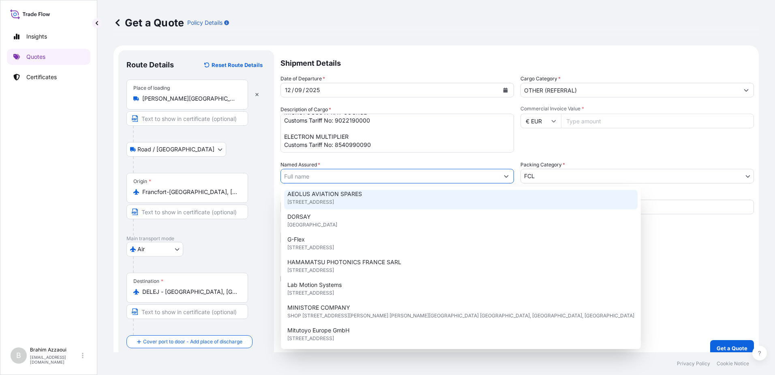
scroll to position [41, 0]
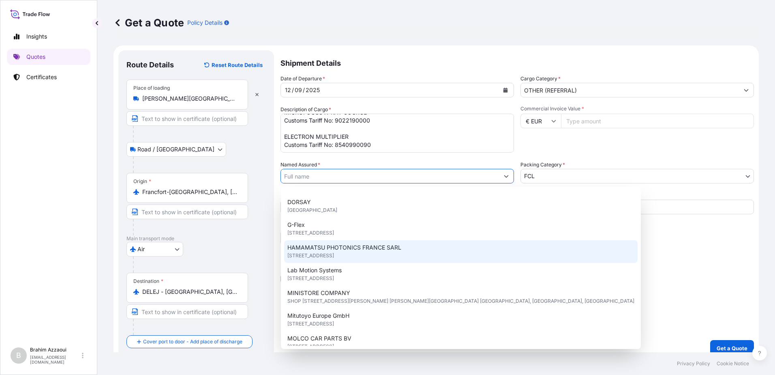
click at [334, 253] on span "19 RUE DU SAULE TRAPU PARC DU MOULIN DE MASSY, 91300, MASSY CEDEX, FRANCE" at bounding box center [310, 255] width 47 height 8
type input "HAMAMATSU PHOTONICS FRANCE SARL"
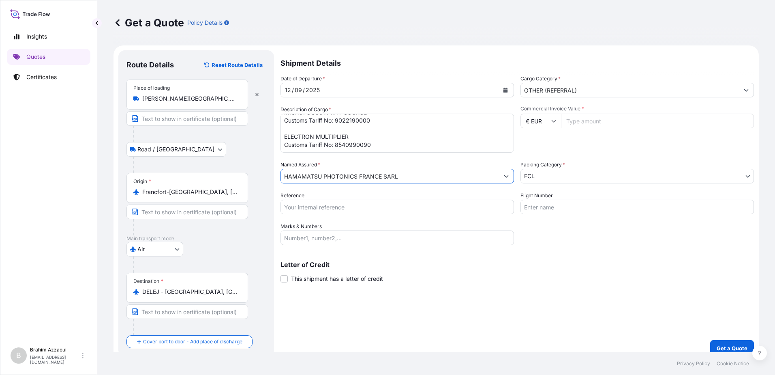
click at [588, 178] on body "15 options available. Insights Quotes Certificates B Brahim Azzaoui brahim.azza…" at bounding box center [387, 187] width 775 height 375
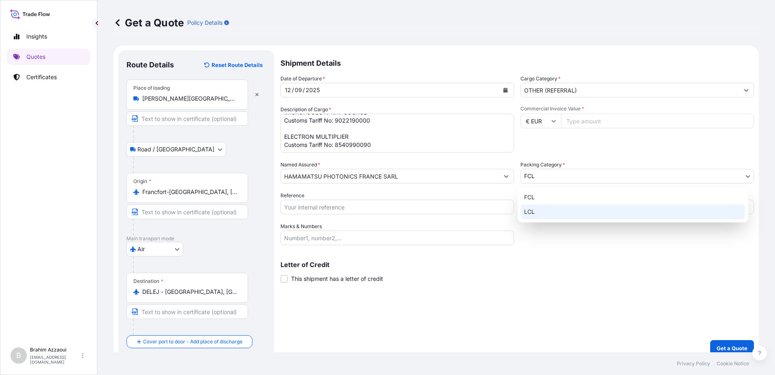
click at [557, 208] on div "LCL" at bounding box center [633, 211] width 224 height 15
select select "22"
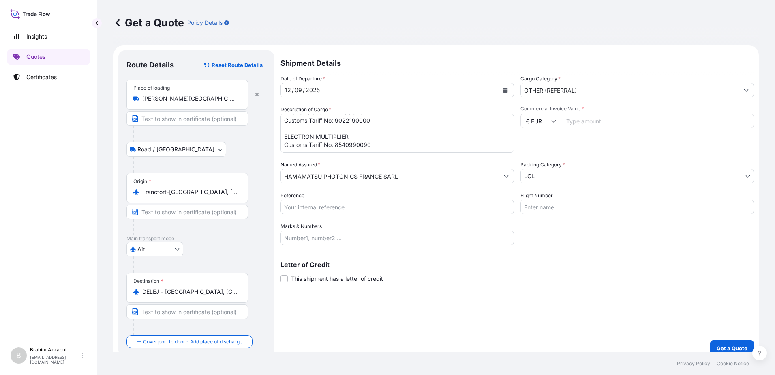
click at [313, 203] on input "Reference" at bounding box center [397, 206] width 233 height 15
paste input "YFR00507426"
type input "YFR00507426"
click at [343, 241] on input "Marks & Numbers" at bounding box center [397, 237] width 233 height 15
click at [345, 240] on input "Marks & Numbers" at bounding box center [397, 237] width 233 height 15
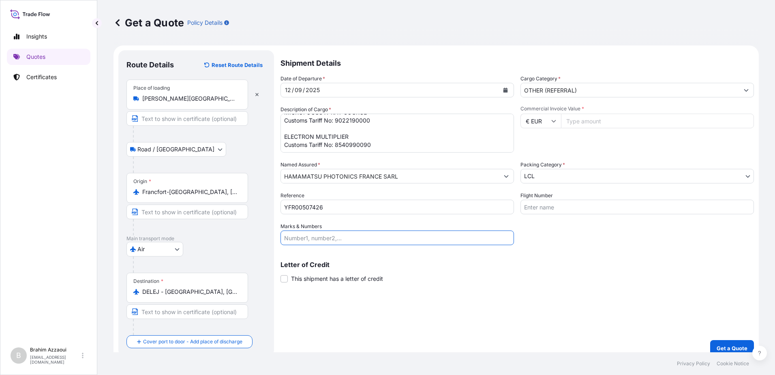
paste input "ETD,201,202,203,395358,395359,395360"
type input "ETD,201,202,203,395358,395359,395360"
click at [542, 207] on input "Flight Number" at bounding box center [636, 206] width 233 height 15
click at [408, 237] on input "ETD,201,202,203,395358,395359,395360" at bounding box center [397, 237] width 233 height 15
drag, startPoint x: 418, startPoint y: 238, endPoint x: 248, endPoint y: 239, distance: 170.7
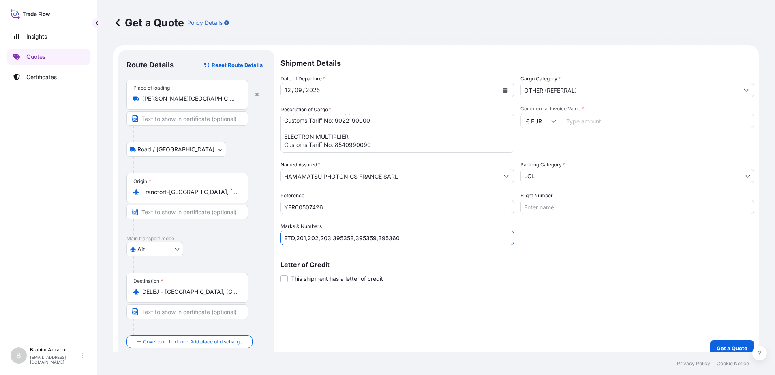
click at [248, 239] on form "Route Details Reset Route Details Place of loading Paris Charles de Gaulle Airp…" at bounding box center [436, 202] width 645 height 315
click at [574, 124] on input "Commercial Invoice Value *" at bounding box center [657, 121] width 193 height 15
click at [544, 205] on input "Flight Number" at bounding box center [636, 206] width 233 height 15
click at [571, 120] on input "Commercial Invoice Value *" at bounding box center [657, 121] width 193 height 15
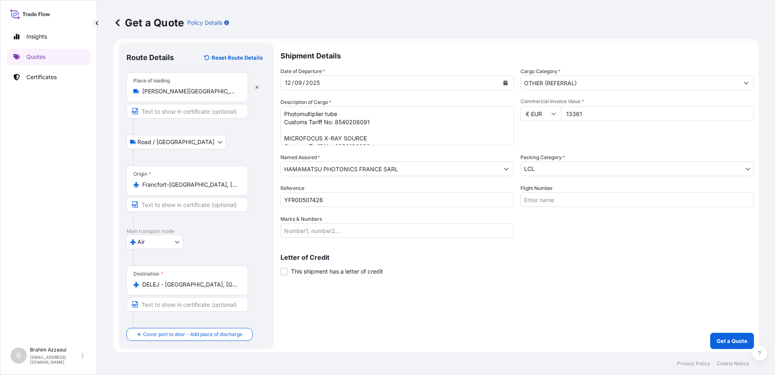
scroll to position [9, 0]
type input "13361"
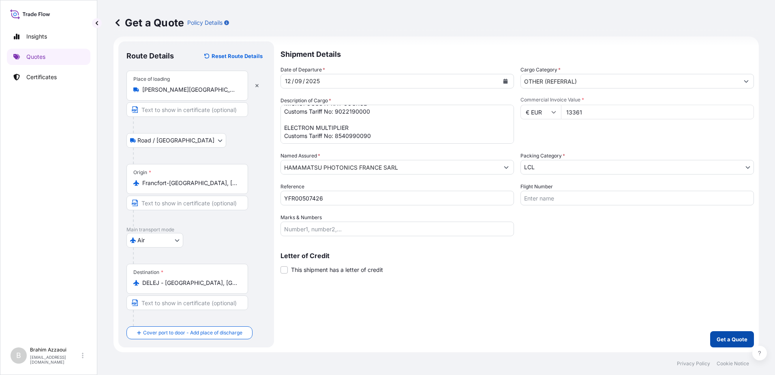
click at [723, 341] on p "Get a Quote" at bounding box center [732, 339] width 31 height 8
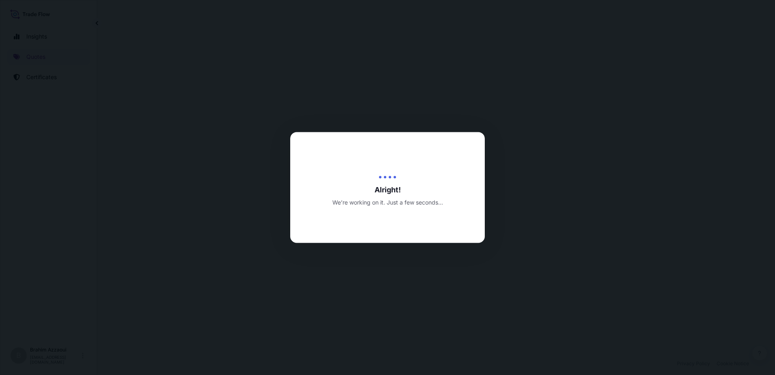
select select "Road / Inland"
select select "Air"
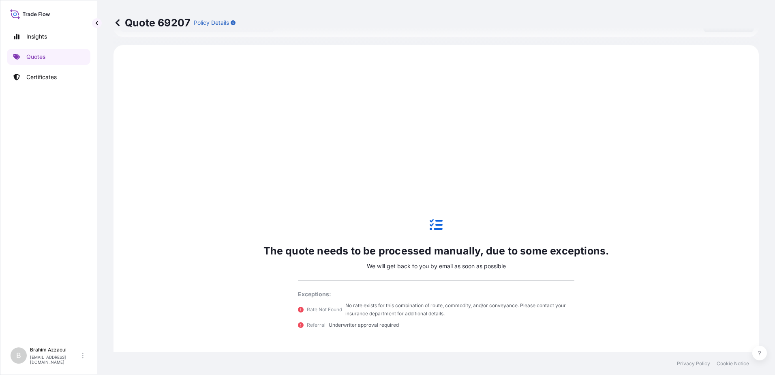
scroll to position [325, 0]
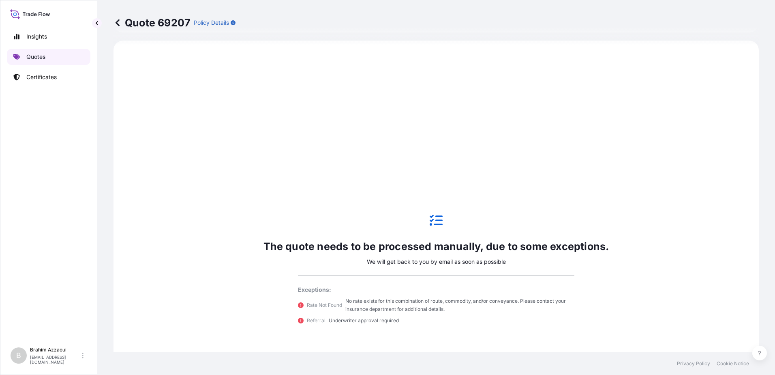
click at [41, 56] on p "Quotes" at bounding box center [35, 57] width 19 height 8
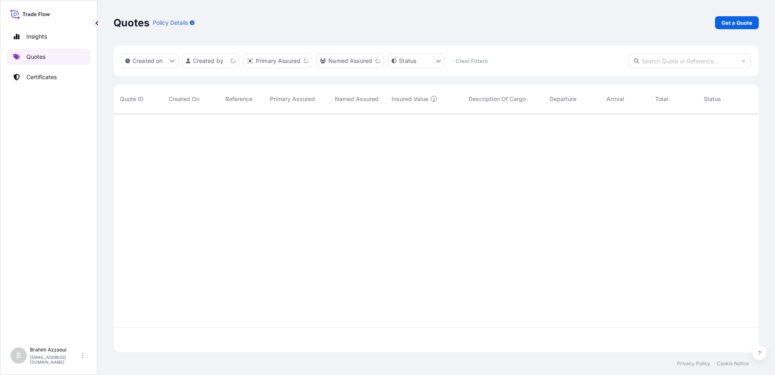
scroll to position [237, 639]
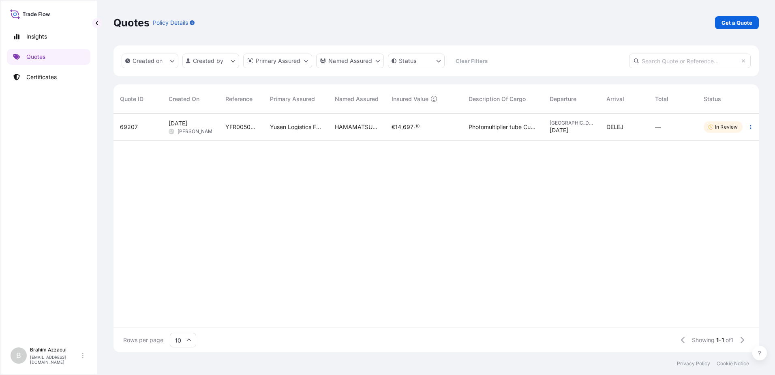
click at [390, 124] on div "€ 14 , 697 . 10" at bounding box center [423, 127] width 77 height 27
select select "Road / Inland"
select select "Air"
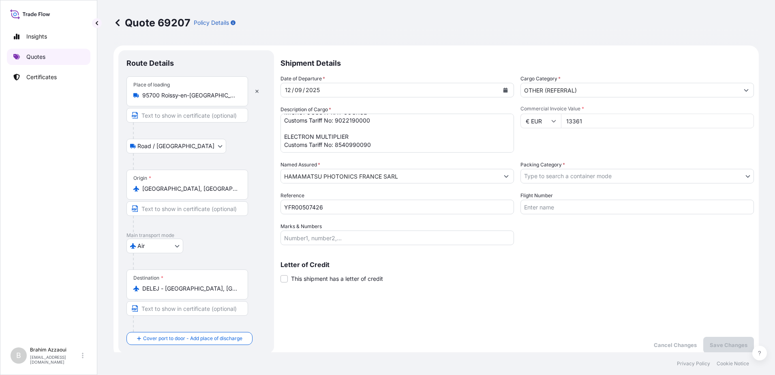
click at [34, 59] on p "Quotes" at bounding box center [35, 57] width 19 height 8
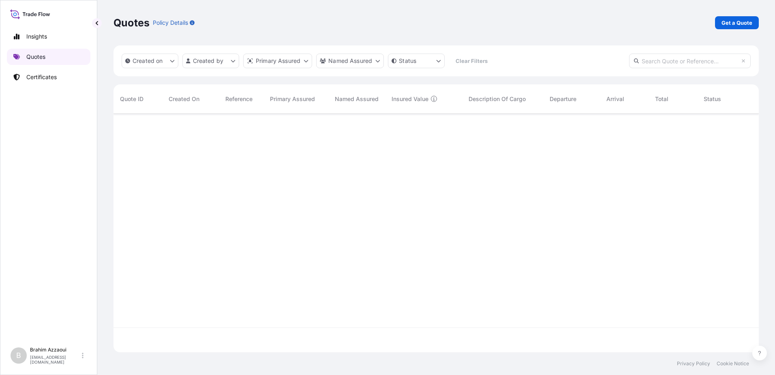
scroll to position [237, 639]
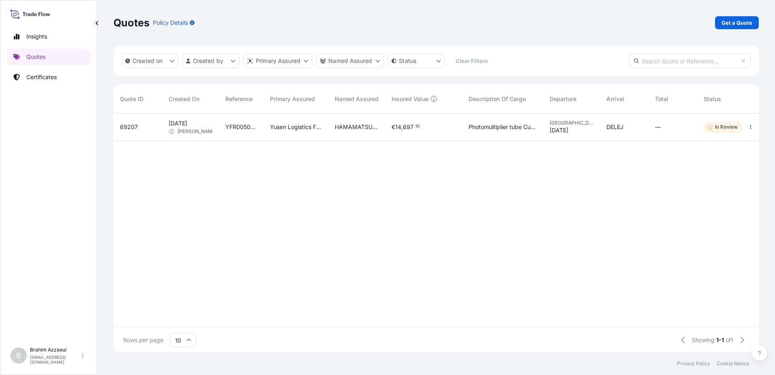
click at [748, 13] on div "Quotes Policy Details Get a Quote" at bounding box center [436, 22] width 645 height 45
click at [748, 24] on p "Get a Quote" at bounding box center [737, 23] width 31 height 8
select select "Road / Inland"
select select "Sea"
select select "21"
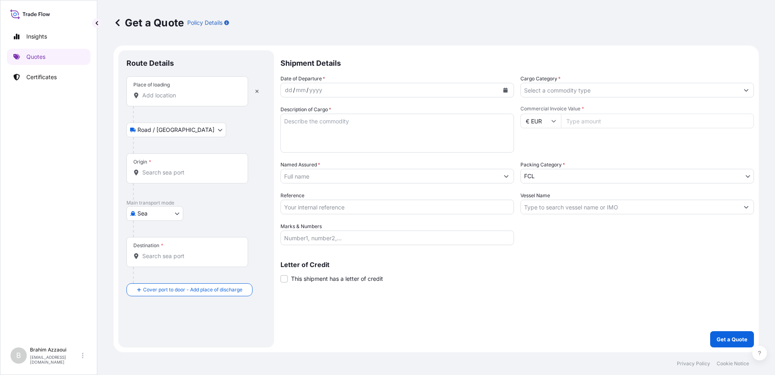
click at [171, 100] on div "Place of loading" at bounding box center [187, 91] width 122 height 30
click at [171, 99] on input "Place of loading" at bounding box center [190, 95] width 96 height 8
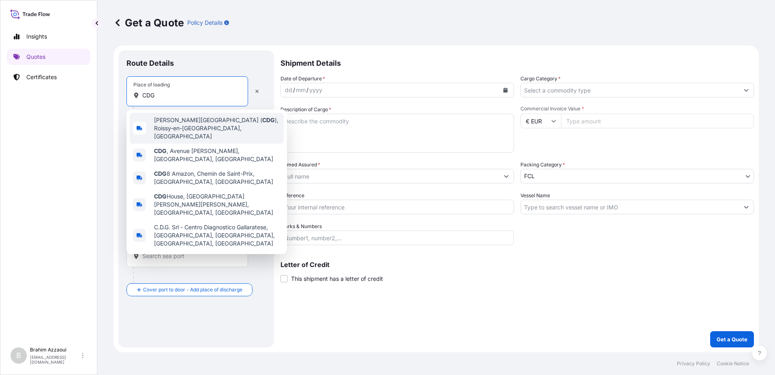
click at [164, 125] on span "Paris Charles de Gaulle Airport ( CDG ), Roissy-en-France, France" at bounding box center [217, 128] width 126 height 24
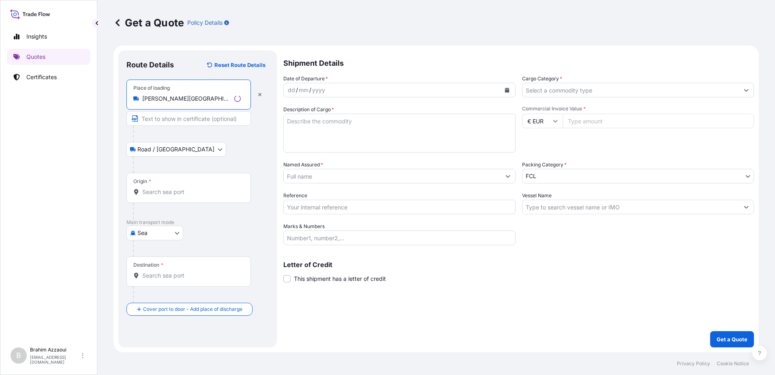
type input "Paris Charles de Gaulle Airport (CDG), Roissy-en-France, France"
click at [150, 149] on body "0 options available. 5 options available. Insights Quotes Certificates B Brahim…" at bounding box center [387, 187] width 775 height 375
click at [163, 191] on input "Origin *" at bounding box center [190, 192] width 96 height 8
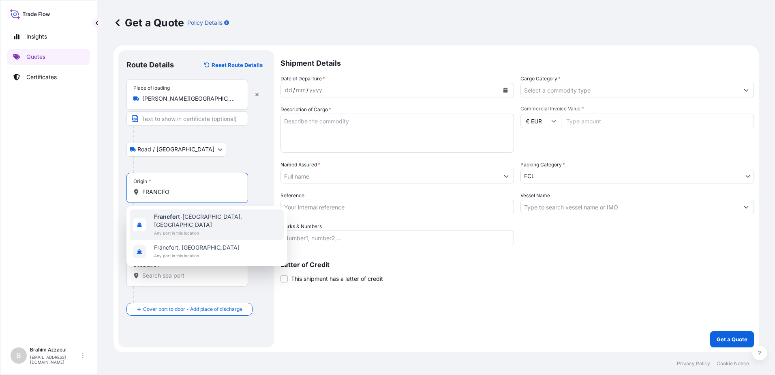
click at [185, 229] on span "Any port in this location" at bounding box center [217, 233] width 126 height 8
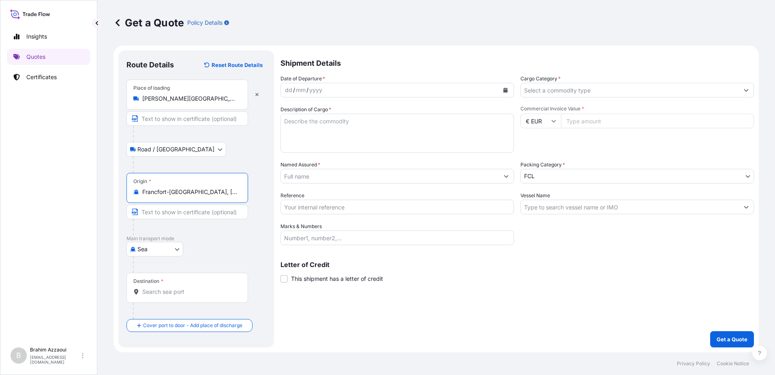
type input "Francfort-sur-le-Main, Germany"
click at [140, 193] on div "Francfort-sur-le-Main, Germany" at bounding box center [187, 192] width 108 height 8
click at [142, 193] on input "Francfort-sur-le-Main, Germany" at bounding box center [190, 192] width 96 height 8
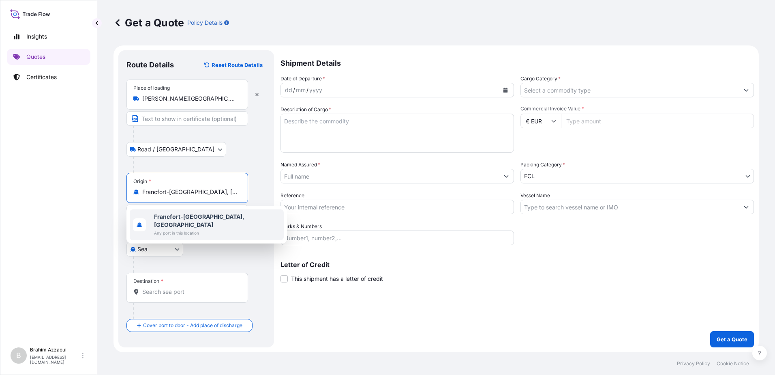
click at [247, 257] on div at bounding box center [199, 264] width 133 height 16
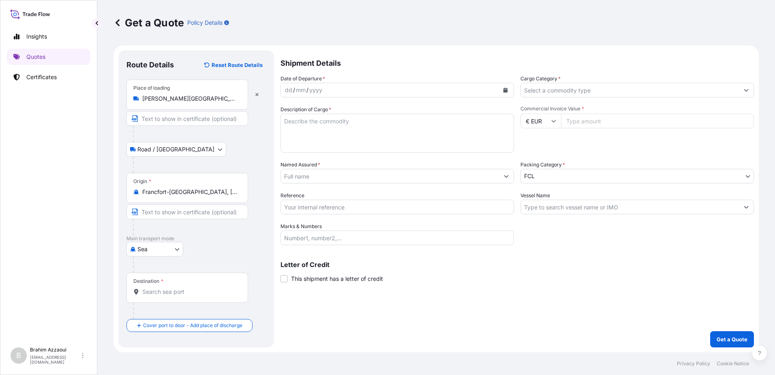
click at [167, 248] on body "1 option available. Insights Quotes Certificates B Brahim Azzaoui brahim.azzaou…" at bounding box center [387, 187] width 775 height 375
click at [149, 272] on span "Air" at bounding box center [145, 270] width 7 height 8
select select "Air"
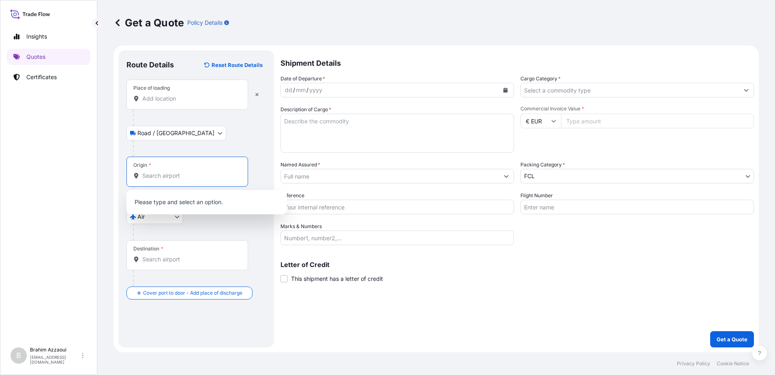
click at [163, 178] on input "Origin *" at bounding box center [190, 175] width 96 height 8
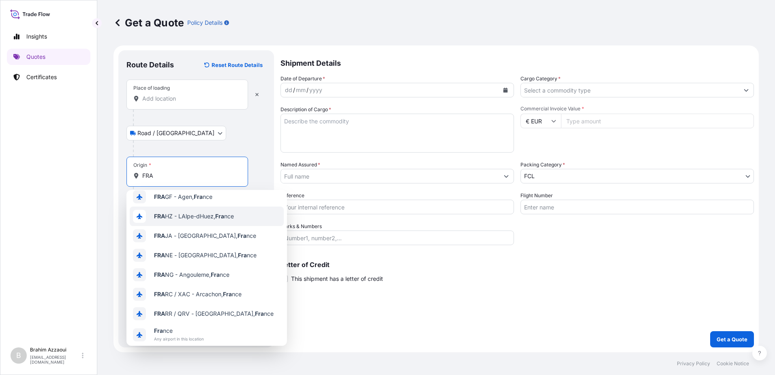
scroll to position [52, 0]
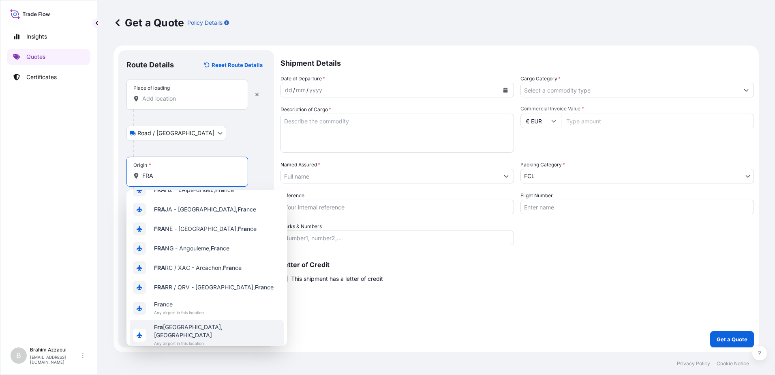
click at [182, 324] on span "Fra nkfurt am Main, Germany" at bounding box center [217, 331] width 126 height 16
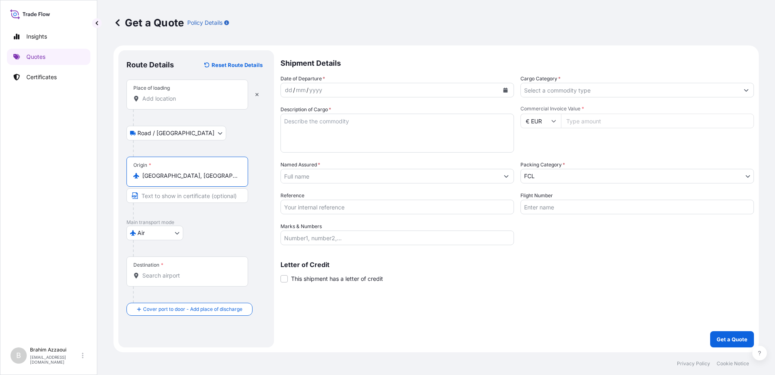
type input "Frankfurt am Main, Germany"
click at [153, 271] on div "Destination *" at bounding box center [187, 271] width 122 height 30
click at [153, 271] on input "Destination *" at bounding box center [190, 275] width 96 height 8
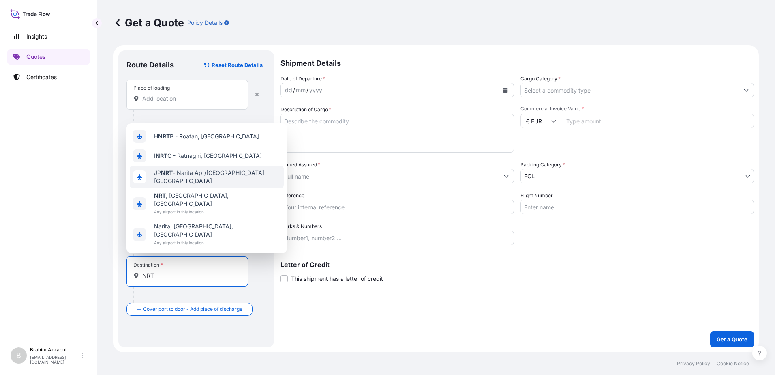
click at [182, 185] on span "JP NRT - Narita Apt/Tokyo, Japan" at bounding box center [217, 177] width 126 height 16
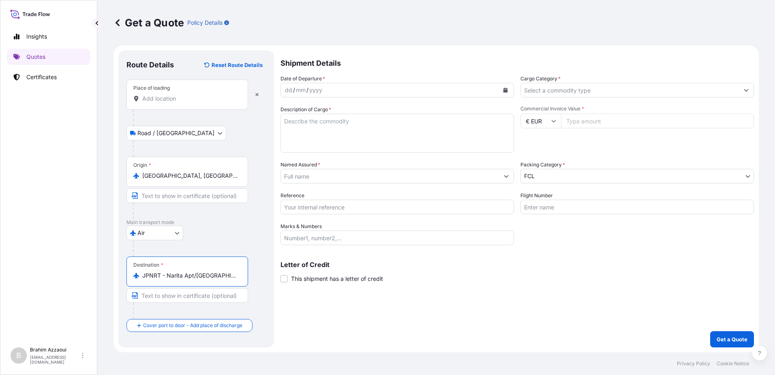
type input "JPNRT - Narita Apt/Tokyo, Japan"
click at [184, 100] on input "Place of loading" at bounding box center [190, 98] width 96 height 8
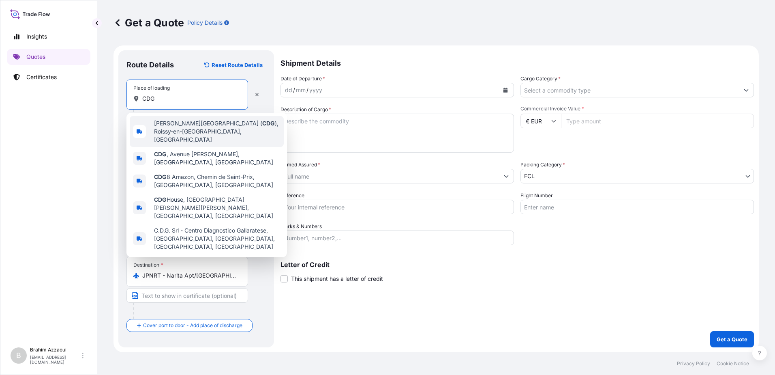
click at [182, 128] on span "Paris Charles de Gaulle Airport ( CDG ), Roissy-en-France, France" at bounding box center [217, 131] width 126 height 24
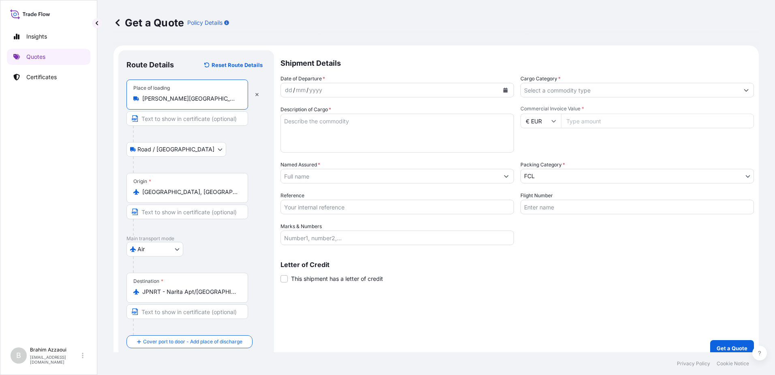
type input "Paris Charles de Gaulle Airport (CDG), Roissy-en-France, France"
click at [332, 93] on div "dd / mm / yyyy" at bounding box center [390, 90] width 218 height 15
drag, startPoint x: 287, startPoint y: 88, endPoint x: 313, endPoint y: 91, distance: 26.1
click at [312, 91] on div "dd / mm / yyyy" at bounding box center [390, 90] width 218 height 15
click at [285, 91] on div "dd" at bounding box center [288, 90] width 9 height 10
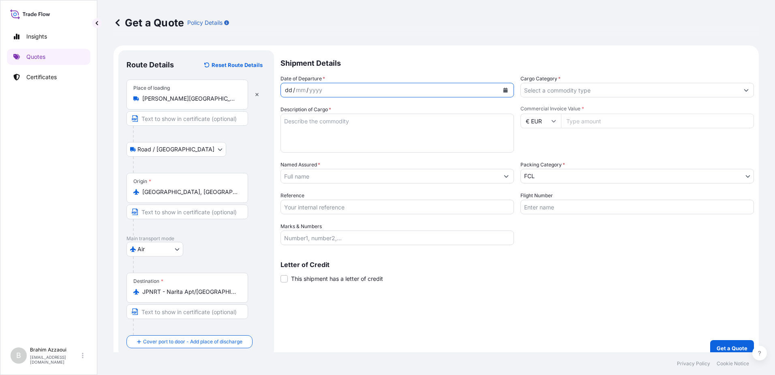
click at [288, 91] on div "dd" at bounding box center [288, 90] width 9 height 10
click at [290, 90] on div "dd" at bounding box center [288, 90] width 9 height 10
drag, startPoint x: 291, startPoint y: 90, endPoint x: 284, endPoint y: 89, distance: 7.0
click at [284, 89] on div "dd" at bounding box center [288, 90] width 9 height 10
click at [288, 89] on div "dd" at bounding box center [288, 90] width 9 height 10
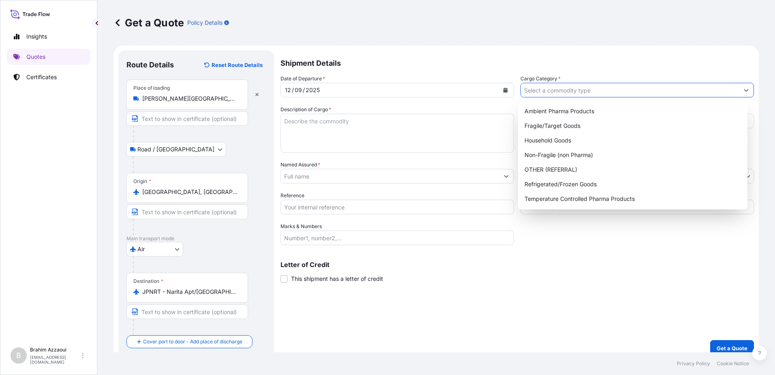
click at [565, 90] on input "Cargo Category *" at bounding box center [630, 90] width 218 height 15
click at [570, 170] on div "OTHER (REFERRAL)" at bounding box center [632, 169] width 223 height 15
type input "OTHER (REFERRAL)"
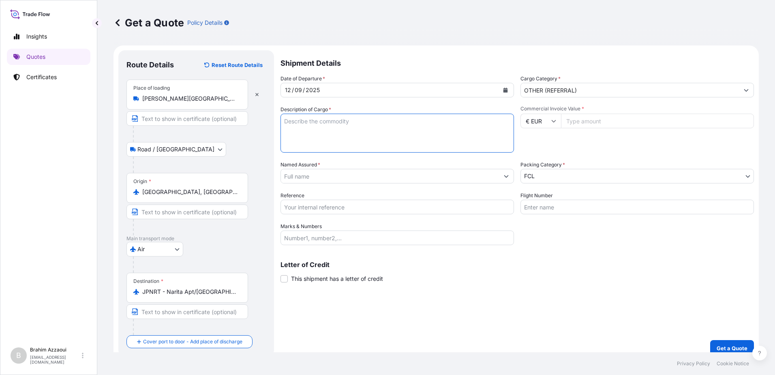
click at [353, 124] on textarea "Description of Cargo *" at bounding box center [397, 133] width 233 height 39
click at [316, 122] on textarea "Description of Cargo *" at bounding box center [397, 133] width 233 height 39
paste textarea "LCOS-SLM (Optical phase modulator) Customs Tariff No: 9013808000"
type textarea "LCOS-SLM (Optical phase modulator) Customs Tariff No: 9013808000"
click at [585, 128] on input "Commercial Invoice Value *" at bounding box center [657, 121] width 193 height 15
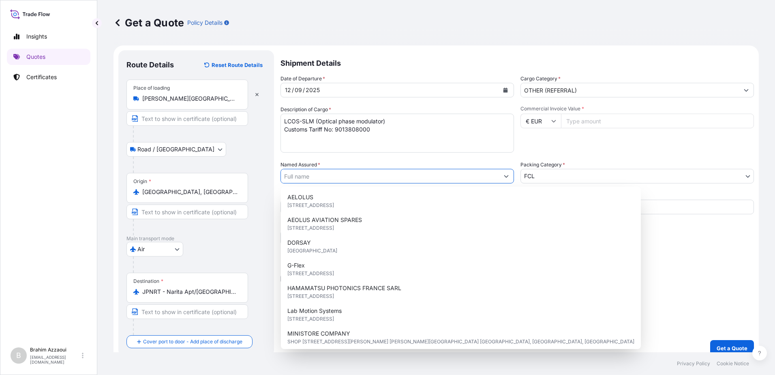
click at [328, 173] on input "Named Assured *" at bounding box center [390, 176] width 218 height 15
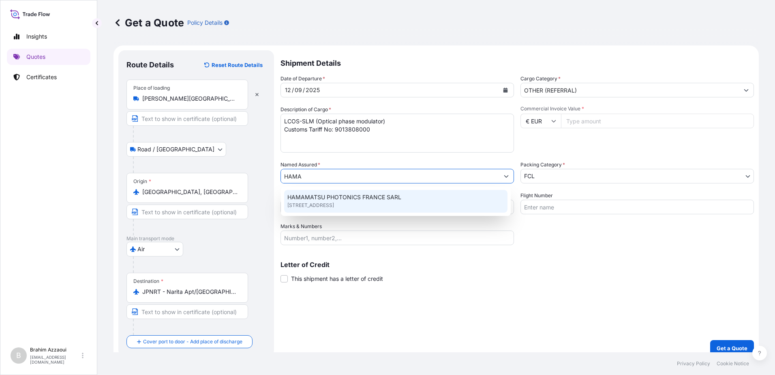
click at [332, 200] on span "HAMAMATSU PHOTONICS FRANCE SARL" at bounding box center [344, 197] width 114 height 8
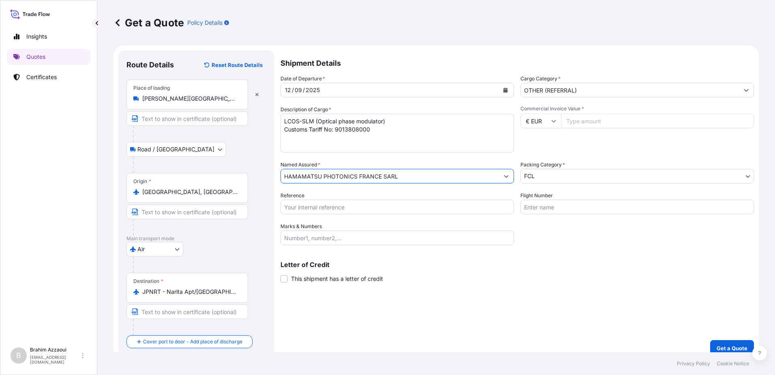
type input "HAMAMATSU PHOTONICS FRANCE SARL"
click at [574, 181] on body "15 options available. 3 options available. 1 option available. Insights Quotes …" at bounding box center [387, 187] width 775 height 375
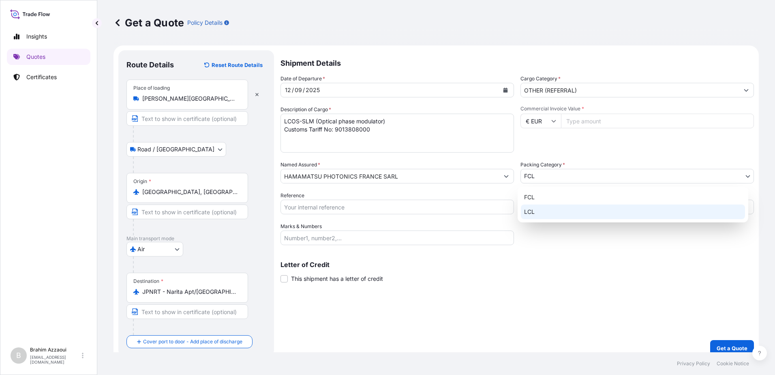
click at [540, 213] on div "LCL" at bounding box center [633, 211] width 224 height 15
select select "22"
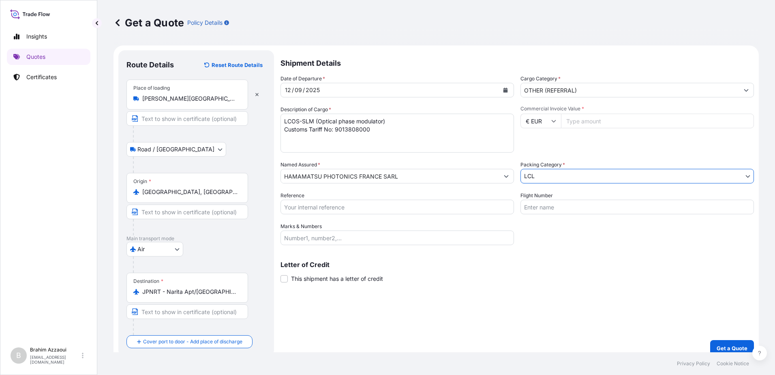
click at [306, 206] on input "Reference" at bounding box center [397, 206] width 233 height 15
click at [331, 206] on input "Reference" at bounding box center [397, 206] width 233 height 15
paste input "YFR00507430"
type input "YFR00507430"
click at [594, 122] on input "Commercial Invoice Value *" at bounding box center [657, 121] width 193 height 15
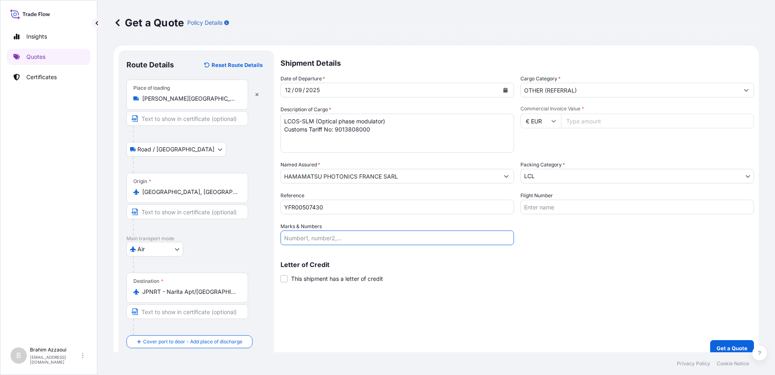
click at [297, 240] on input "Marks & Numbers" at bounding box center [397, 237] width 233 height 15
paste input "LASER,395356"
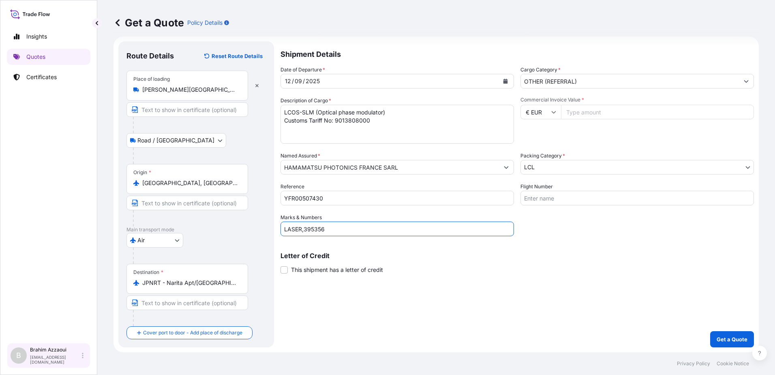
type input "LASER,395356"
click at [546, 202] on input "Flight Number" at bounding box center [636, 198] width 233 height 15
paste input "LPD --> 5 084 €"
drag, startPoint x: 586, startPoint y: 197, endPoint x: 516, endPoint y: 203, distance: 70.4
click at [516, 203] on div "Date of Departure * 12 / 09 / 2025 Cargo Category * OTHER (REFERRAL) Descriptio…" at bounding box center [517, 151] width 473 height 170
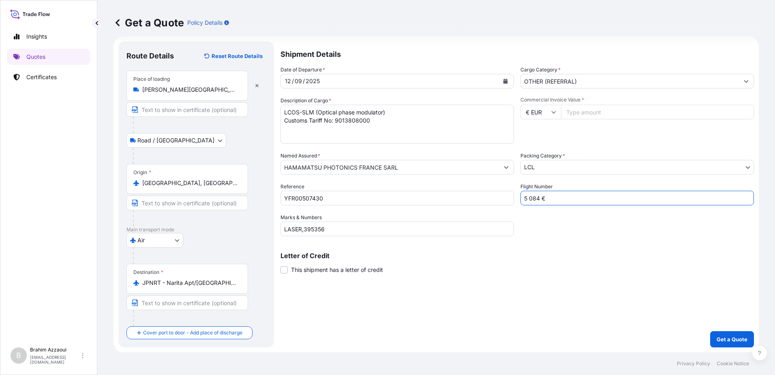
click at [524, 199] on input "5 084 €" at bounding box center [636, 198] width 233 height 15
click at [528, 198] on input "5 084 €" at bounding box center [636, 198] width 233 height 15
type input "5084 €"
drag, startPoint x: 551, startPoint y: 201, endPoint x: 517, endPoint y: 197, distance: 33.9
click at [520, 197] on input "5084 €" at bounding box center [636, 198] width 233 height 15
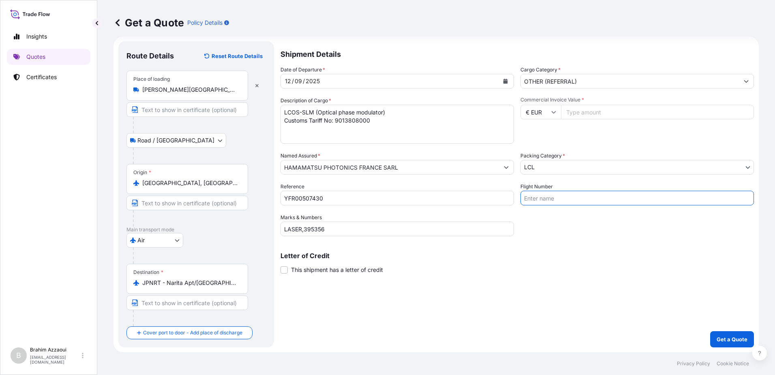
click at [590, 110] on input "Commercial Invoice Value *" at bounding box center [657, 112] width 193 height 15
type input "5084"
click at [724, 339] on p "Get a Quote" at bounding box center [732, 339] width 31 height 8
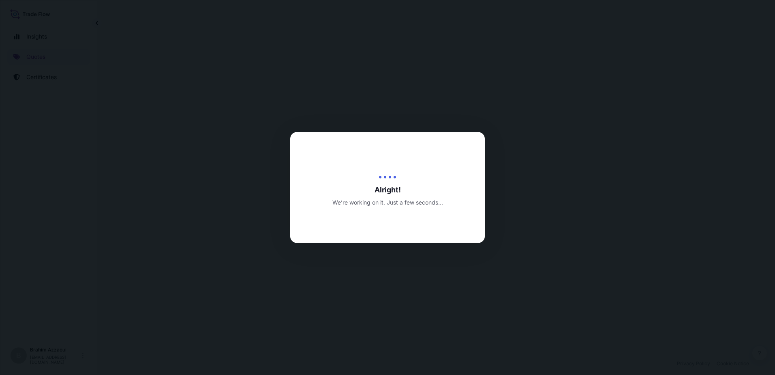
select select "Road / Inland"
select select "Air"
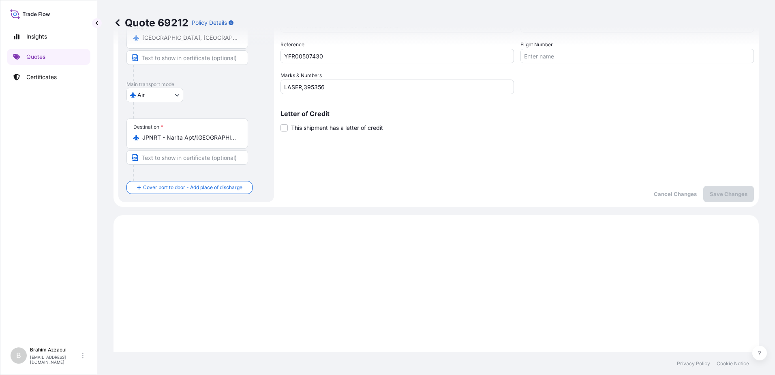
scroll to position [82, 0]
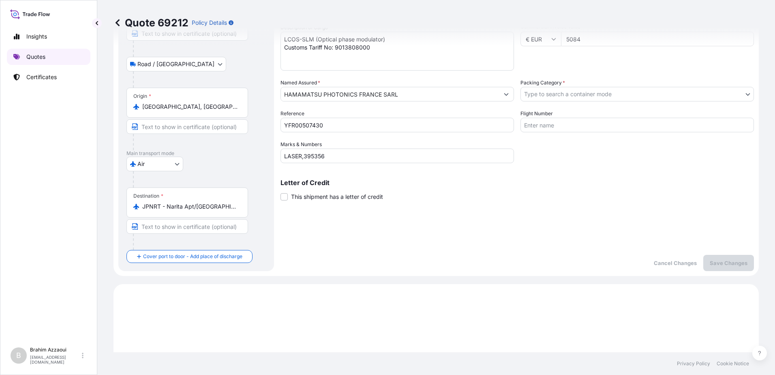
click at [49, 59] on link "Quotes" at bounding box center [49, 57] width 84 height 16
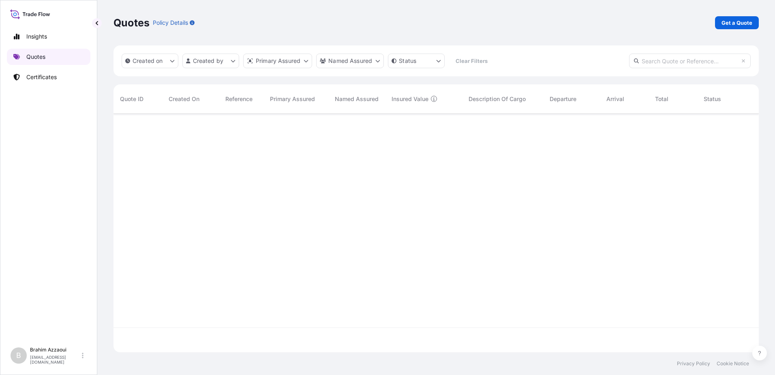
scroll to position [237, 639]
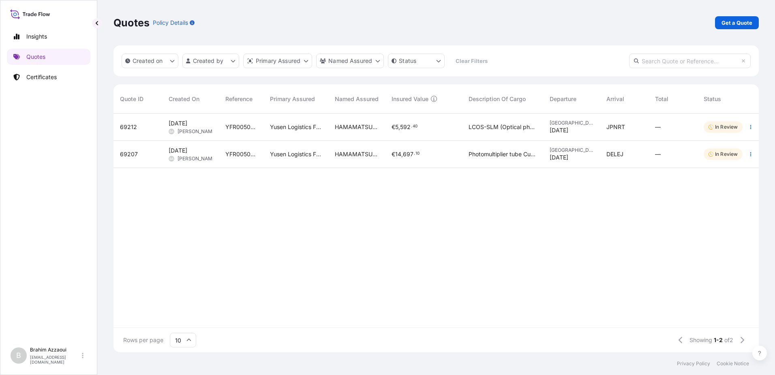
click at [383, 159] on div "HAMAMATSU PHOTONICS FRANCE SARL" at bounding box center [356, 154] width 57 height 27
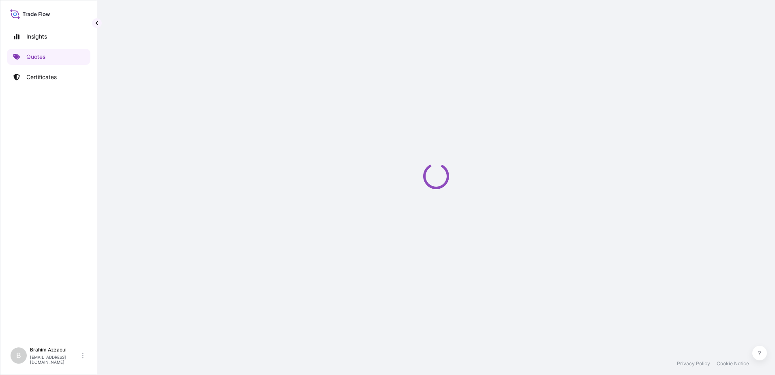
select select "Road / Inland"
select select "Air"
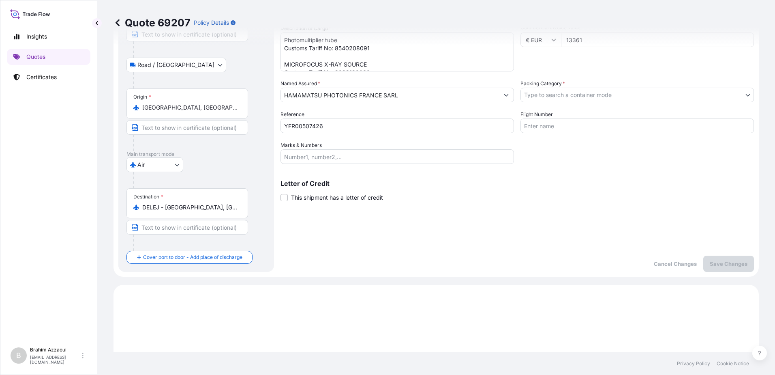
scroll to position [82, 0]
click at [182, 207] on input "DELEJ - Leipzig, Germany" at bounding box center [190, 206] width 96 height 8
drag, startPoint x: 220, startPoint y: 210, endPoint x: 103, endPoint y: 207, distance: 116.8
click at [103, 207] on div "Quote 69207 Policy Details Route Details Place of loading 95700 Roissy-en-Franc…" at bounding box center [436, 176] width 678 height 352
click at [214, 195] on div "Destination * DELEJ - Leipzig, Germany" at bounding box center [187, 202] width 122 height 30
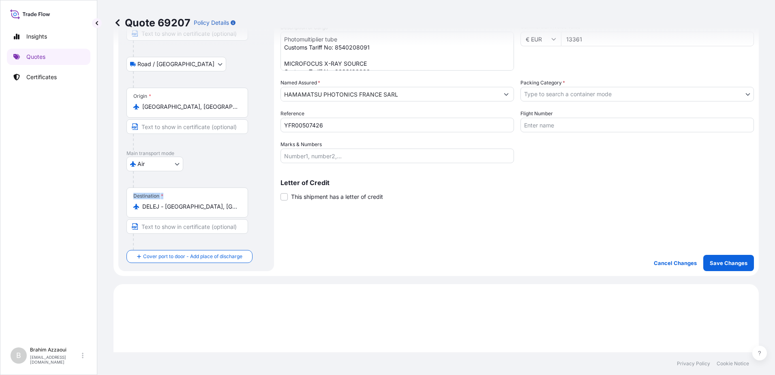
click at [214, 202] on input "DELEJ - Leipzig, Germany" at bounding box center [190, 206] width 96 height 8
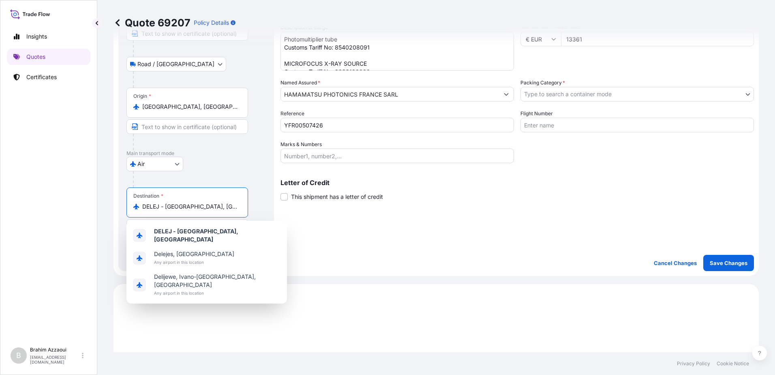
click at [218, 207] on input "DELEJ - Leipzig, Germany" at bounding box center [190, 206] width 96 height 8
type input "D"
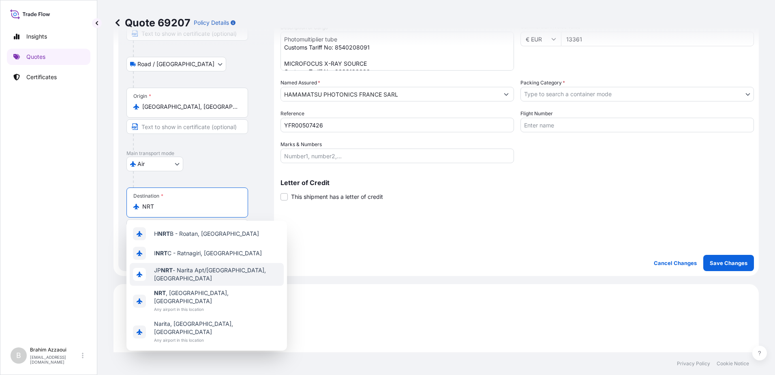
click at [180, 278] on div "JP NRT - Narita Apt/Tokyo, Japan" at bounding box center [207, 274] width 154 height 23
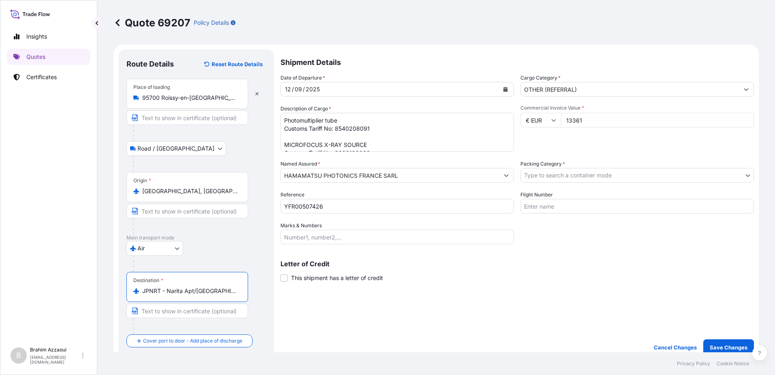
scroll to position [0, 0]
type input "JPNRT - Narita Apt/Tokyo, Japan"
click at [302, 233] on input "Marks & Numbers" at bounding box center [397, 237] width 233 height 15
paste input "ETD,201,202,203,395358,395359,395360"
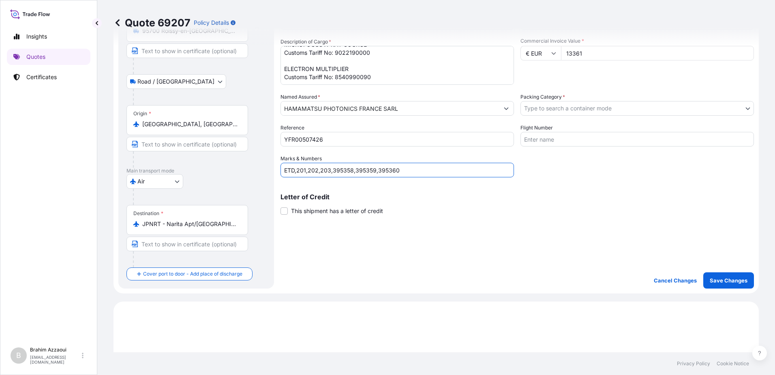
scroll to position [81, 0]
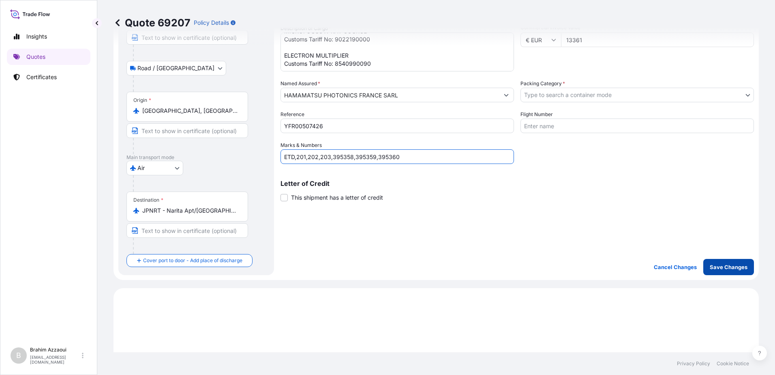
type input "ETD,201,202,203,395358,395359,395360"
click at [718, 263] on p "Save Changes" at bounding box center [729, 267] width 38 height 8
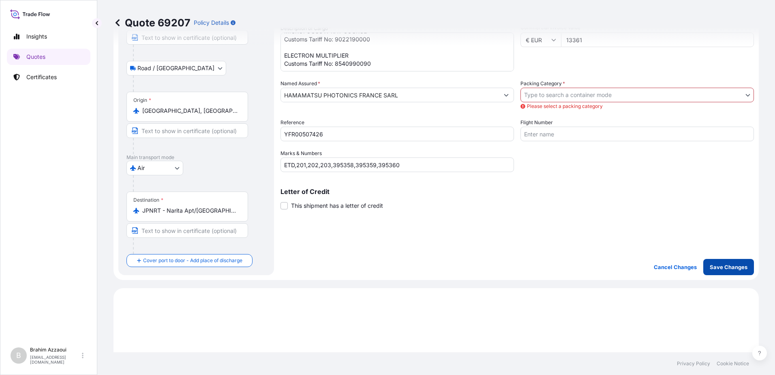
scroll to position [41, 0]
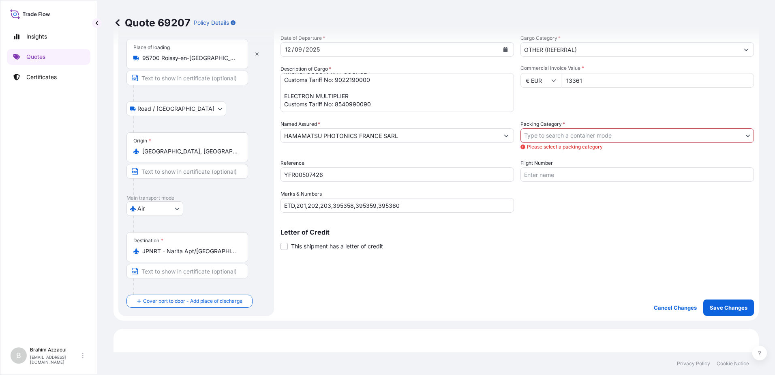
click at [578, 137] on body "Insights Quotes Certificates B Brahim Azzaoui brahim.azzaoui@fr.yusen-logistics…" at bounding box center [387, 187] width 775 height 375
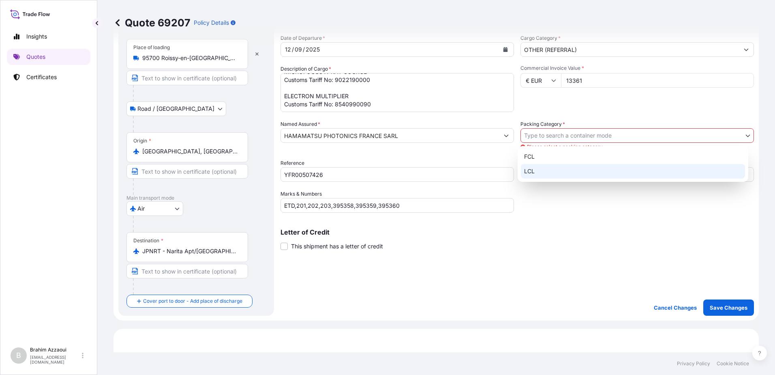
click at [533, 171] on div "LCL" at bounding box center [633, 171] width 224 height 15
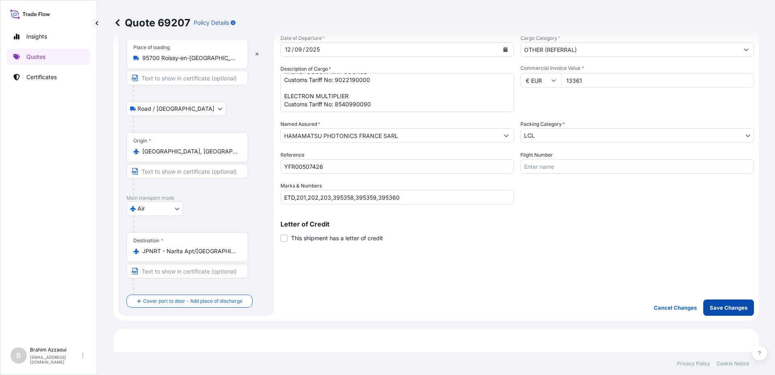
click at [730, 307] on p "Save Changes" at bounding box center [729, 307] width 38 height 8
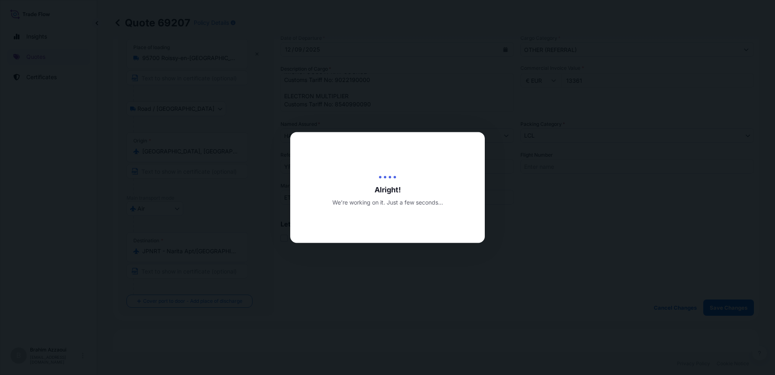
type input "19 RUE DU SAULE TRAPUPARC DU MOULIN DE MASSY"
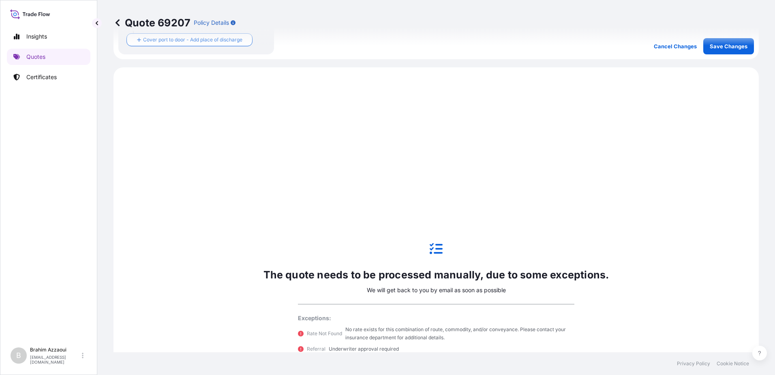
scroll to position [328, 0]
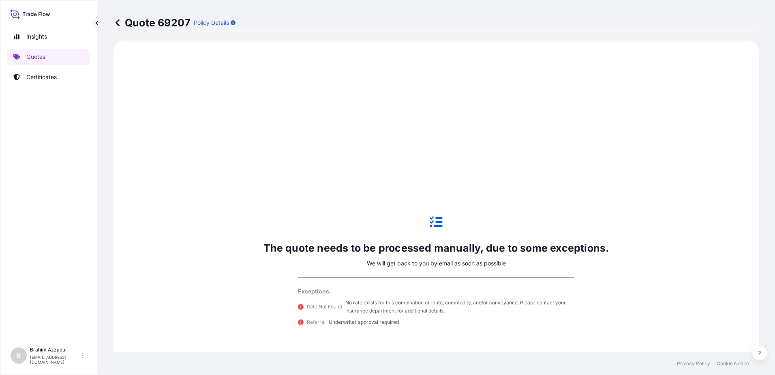
select select "Road / Inland"
select select "Air"
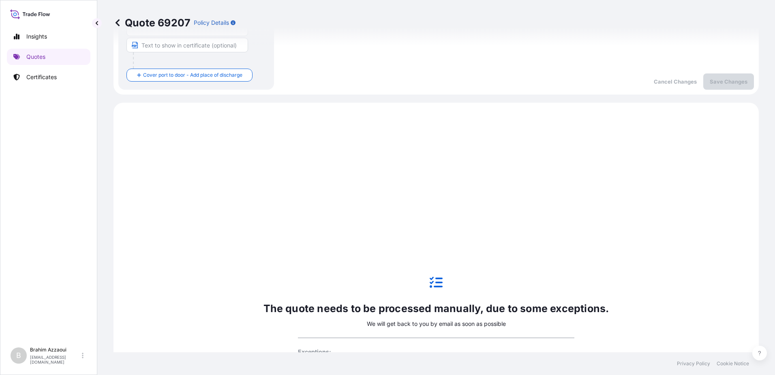
scroll to position [247, 0]
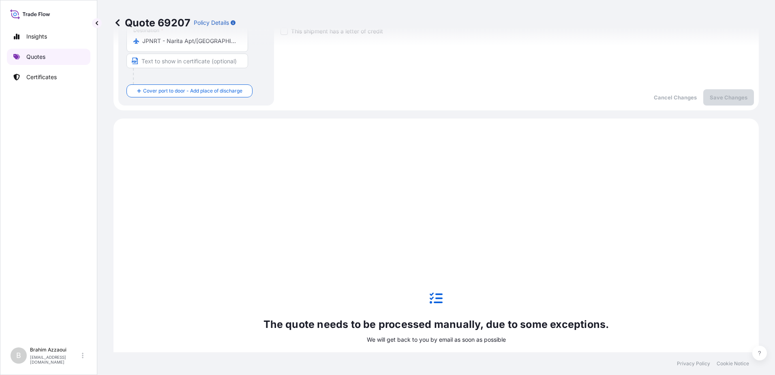
click at [47, 55] on link "Quotes" at bounding box center [49, 57] width 84 height 16
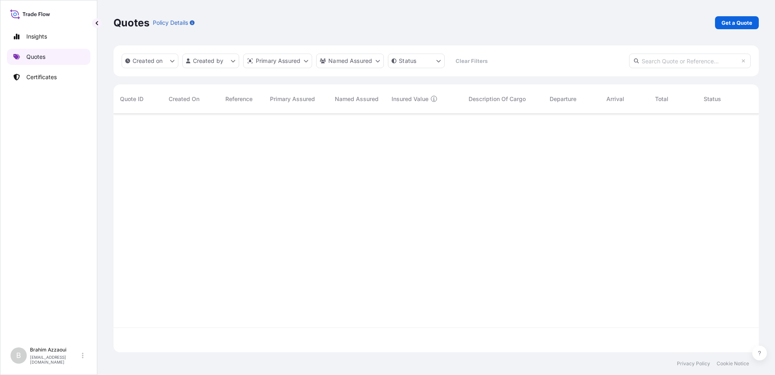
scroll to position [237, 639]
